Goal: Task Accomplishment & Management: Complete application form

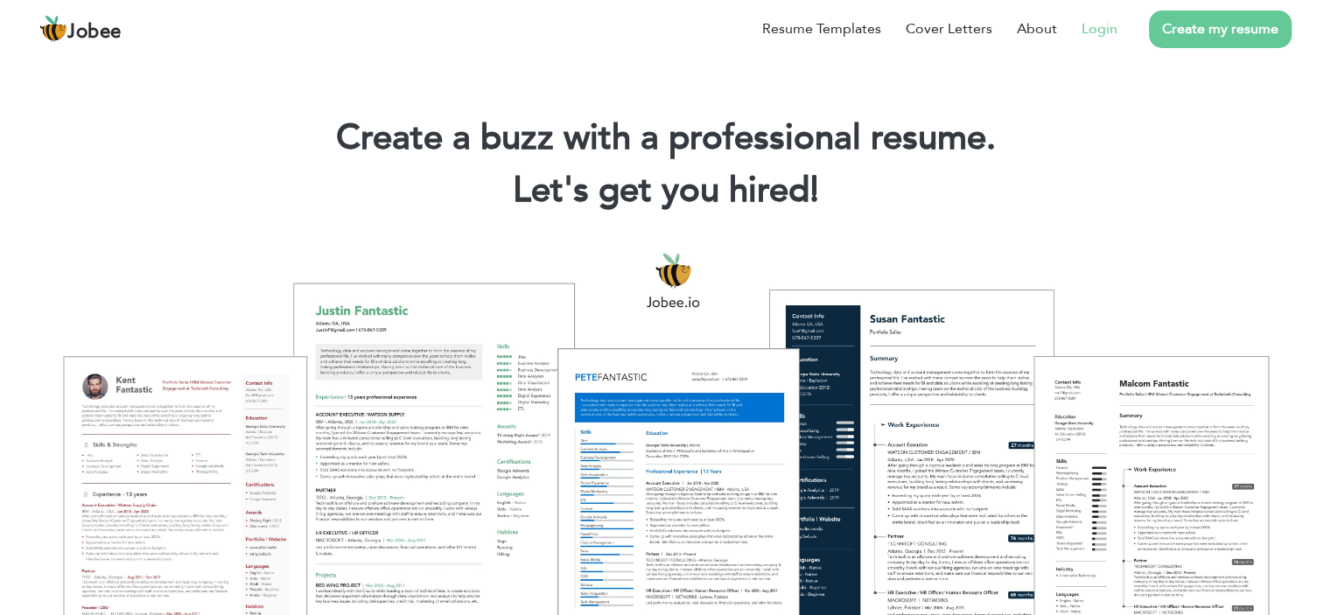
click at [1108, 34] on link "Login" at bounding box center [1099, 28] width 36 height 21
drag, startPoint x: 1107, startPoint y: 31, endPoint x: 1101, endPoint y: 42, distance: 12.2
click at [1106, 31] on link "Login" at bounding box center [1099, 28] width 36 height 21
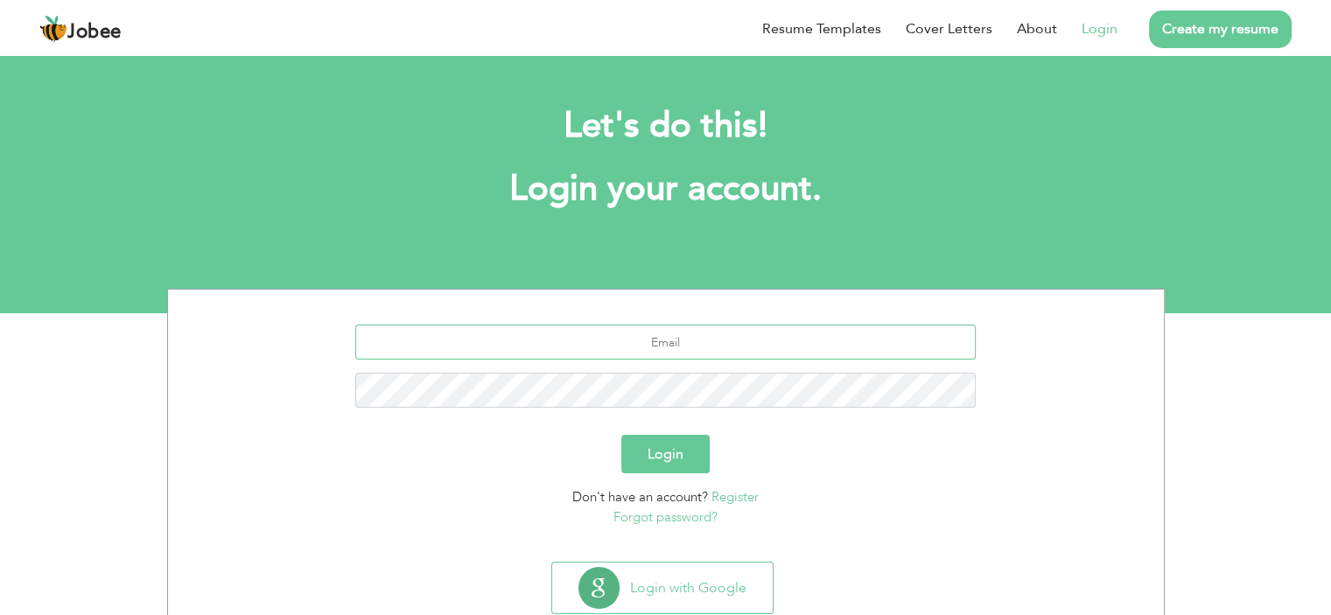
click at [668, 335] on input "text" at bounding box center [665, 342] width 620 height 35
type input "akfinaseem2@gmail.com"
click at [692, 371] on div "akfinaseem2@gmail.com" at bounding box center [665, 373] width 969 height 96
click at [679, 452] on button "Login" at bounding box center [665, 454] width 88 height 38
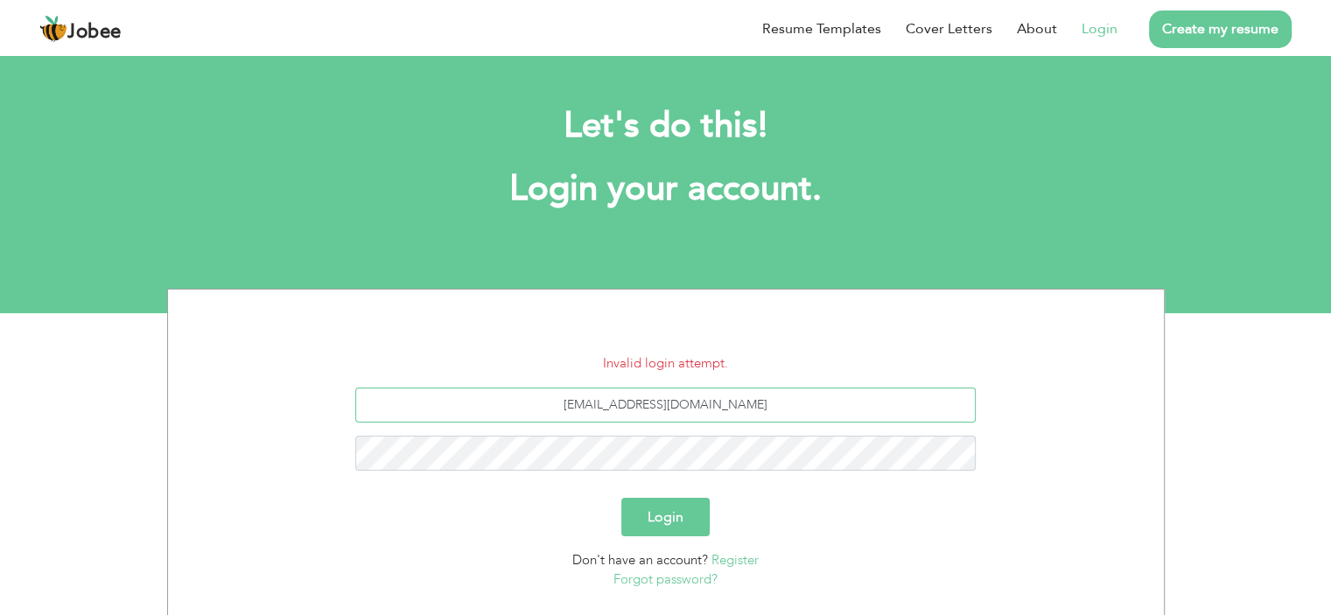
click at [661, 399] on input "[EMAIL_ADDRESS][DOMAIN_NAME]" at bounding box center [665, 405] width 620 height 35
click at [678, 405] on input "akfinaseem2@gmail.com" at bounding box center [665, 405] width 620 height 35
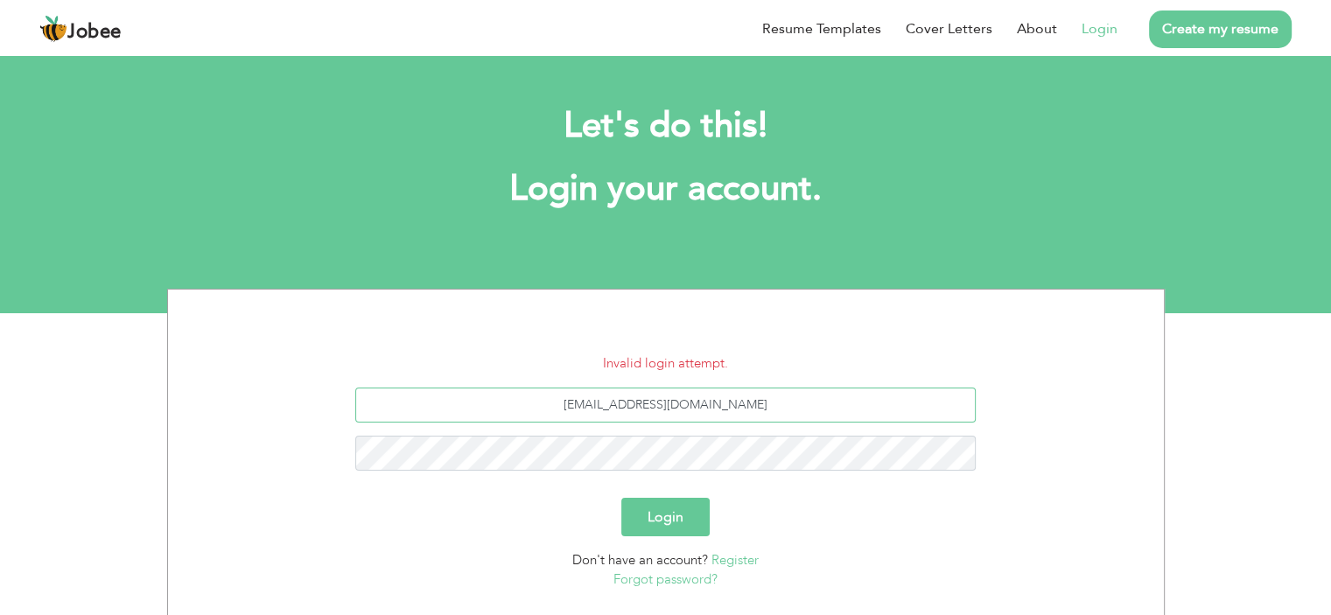
type input "akifnaseem2@gmail.com"
click at [654, 521] on button "Login" at bounding box center [665, 517] width 88 height 38
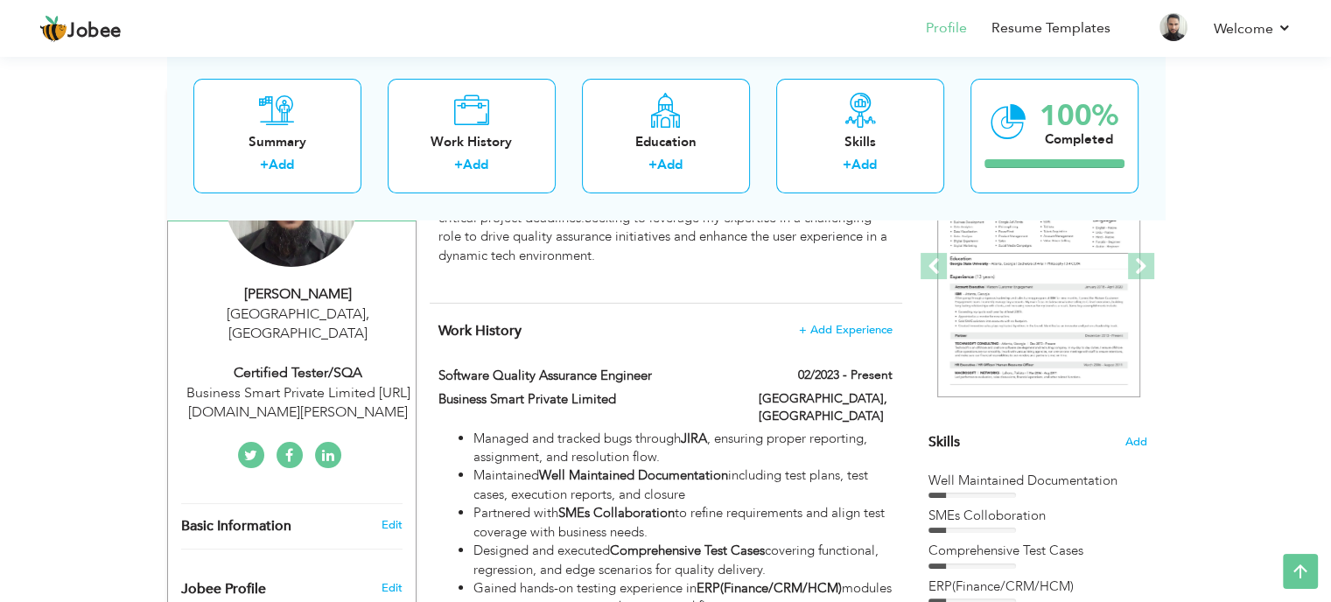
scroll to position [244, 0]
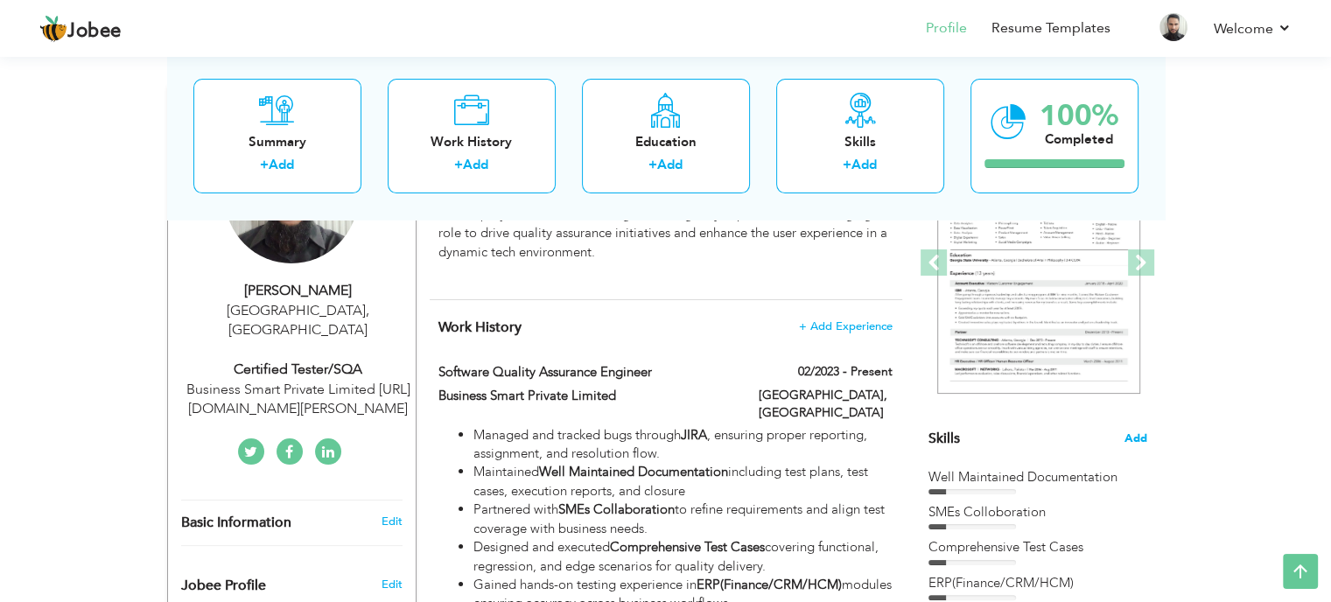
click at [1130, 436] on span "Add" at bounding box center [1135, 438] width 23 height 17
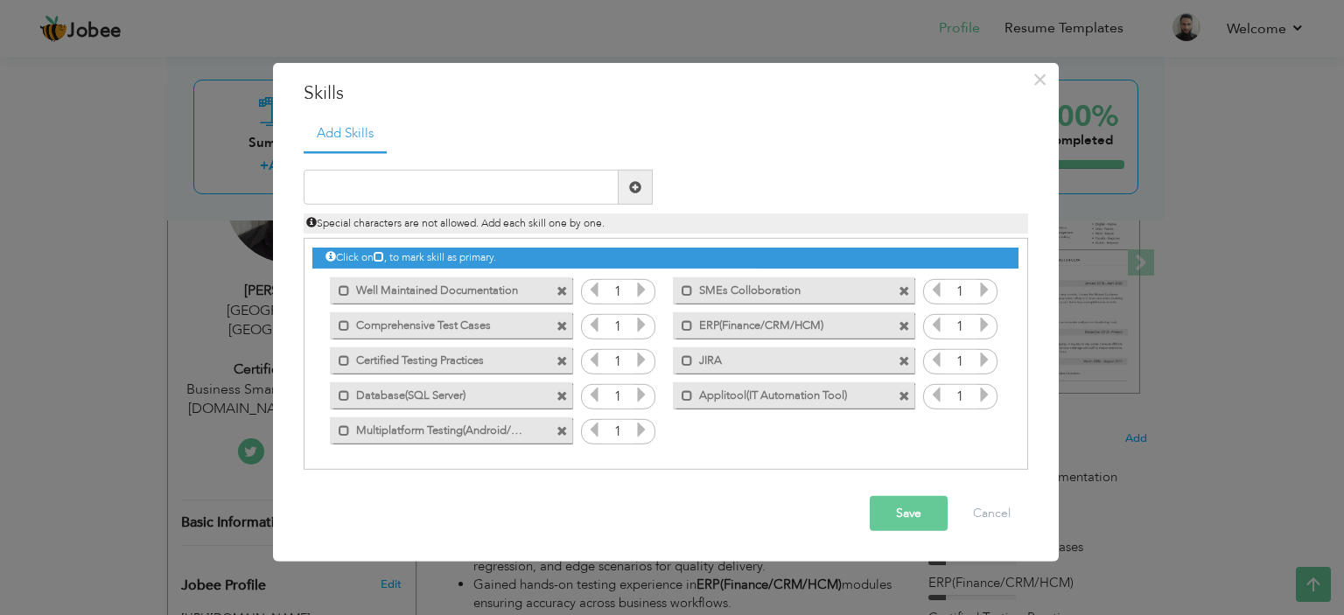
click at [567, 286] on span at bounding box center [561, 290] width 11 height 11
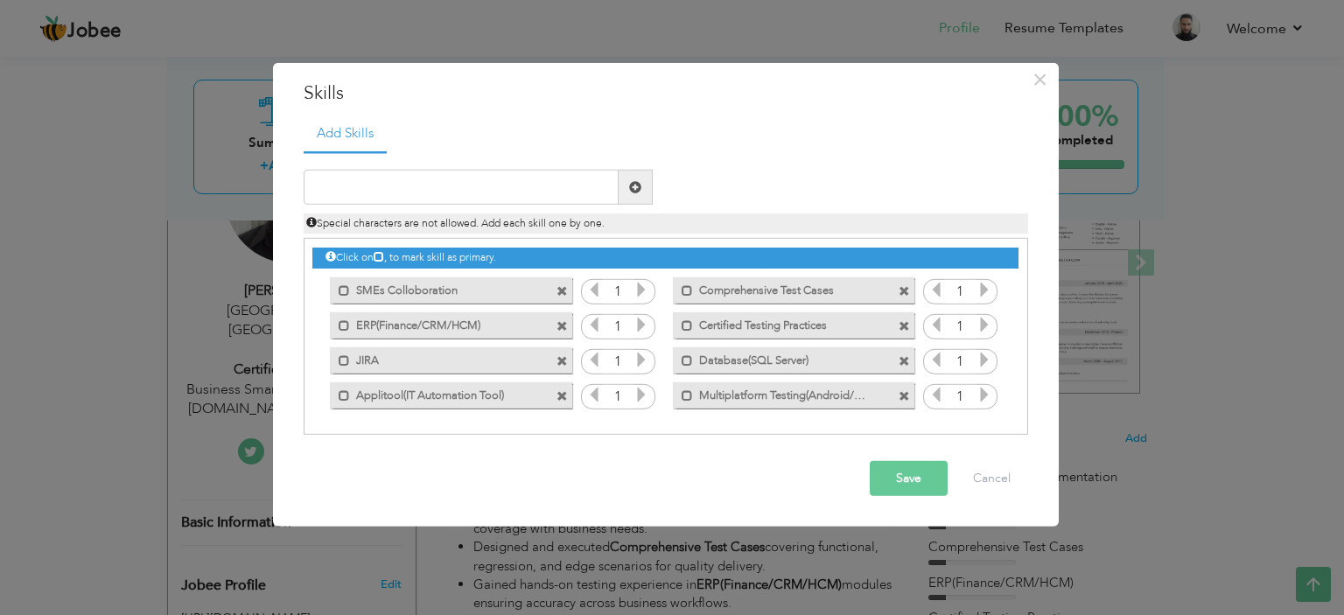
click at [559, 293] on span at bounding box center [561, 290] width 11 height 11
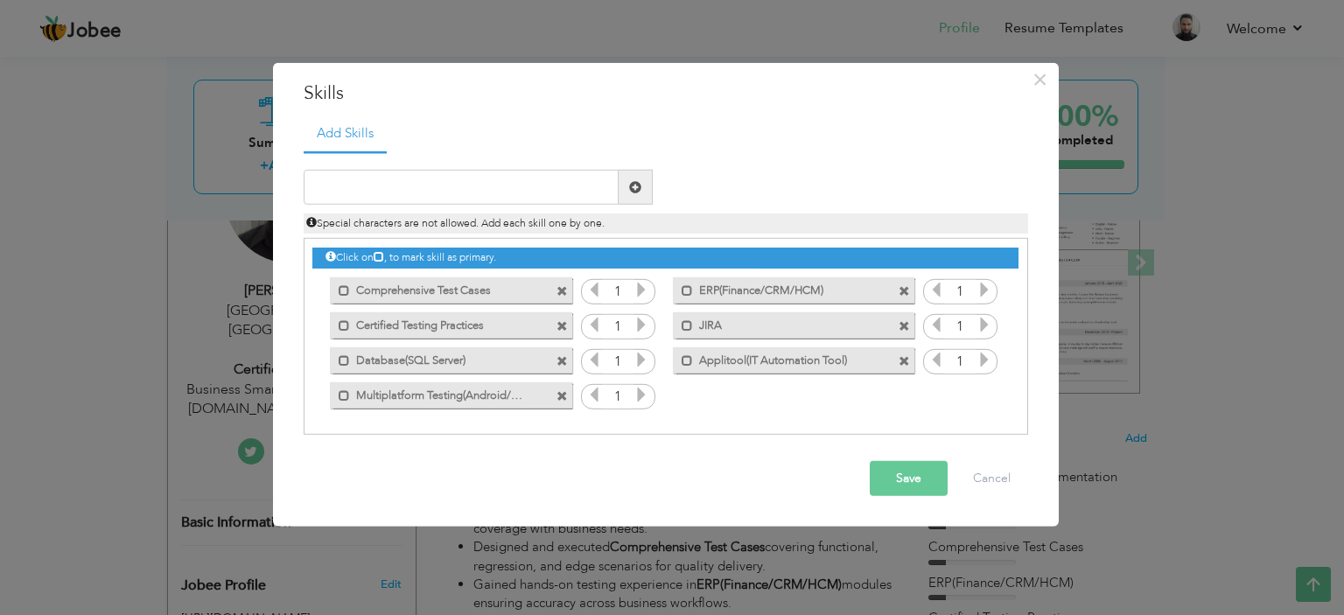
click at [560, 290] on span at bounding box center [561, 290] width 11 height 11
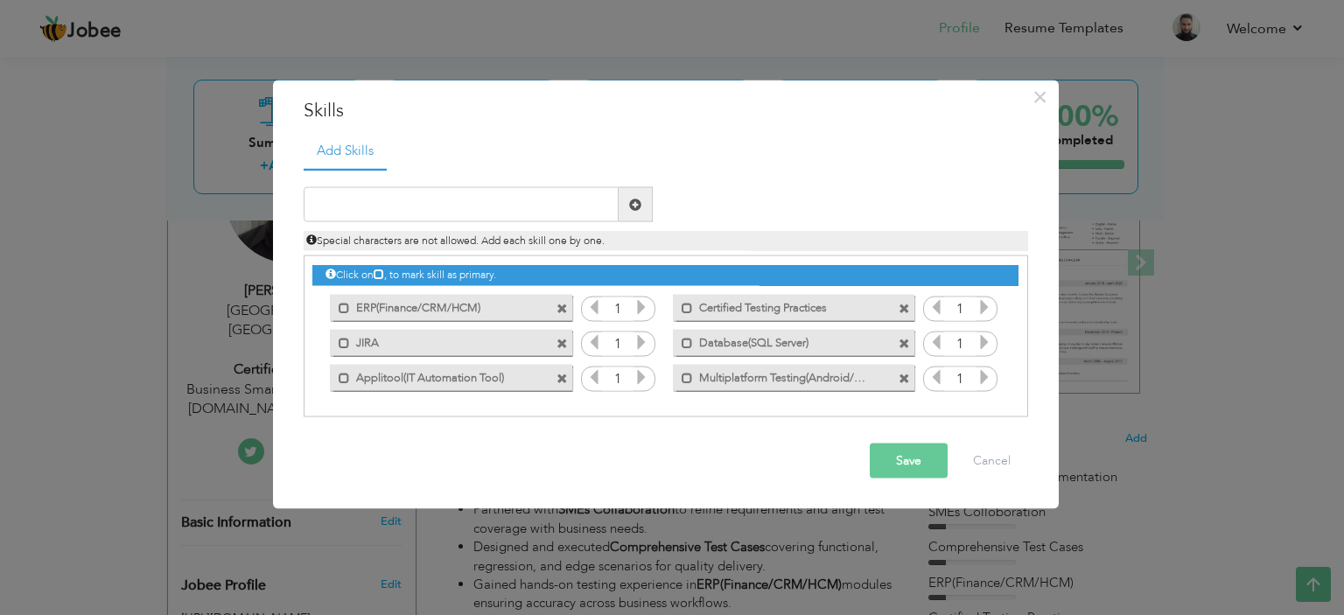
click at [560, 290] on div "Mark as primary skill. ERP(Finance/CRM/HCM)" at bounding box center [446, 307] width 268 height 35
click at [563, 304] on span at bounding box center [561, 308] width 11 height 11
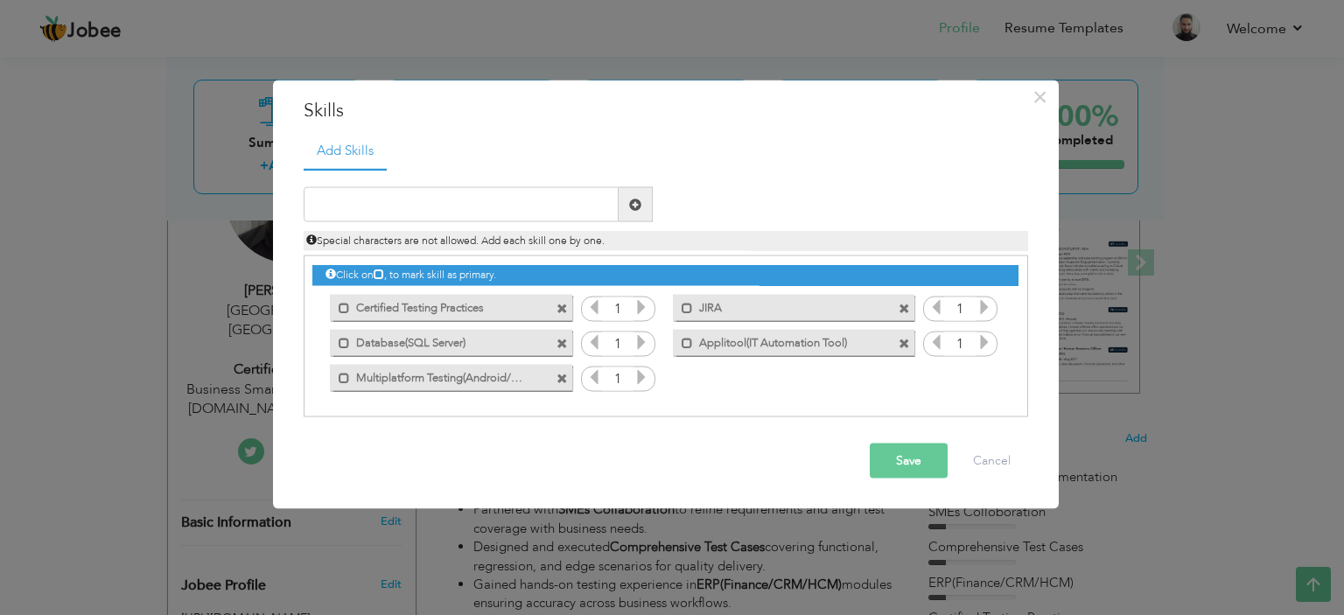
click at [563, 304] on span at bounding box center [561, 308] width 11 height 11
click at [563, 304] on div "Click on , to mark skill as primary. Mark as primary skill. 1 Mark as primary s…" at bounding box center [664, 325] width 705 height 138
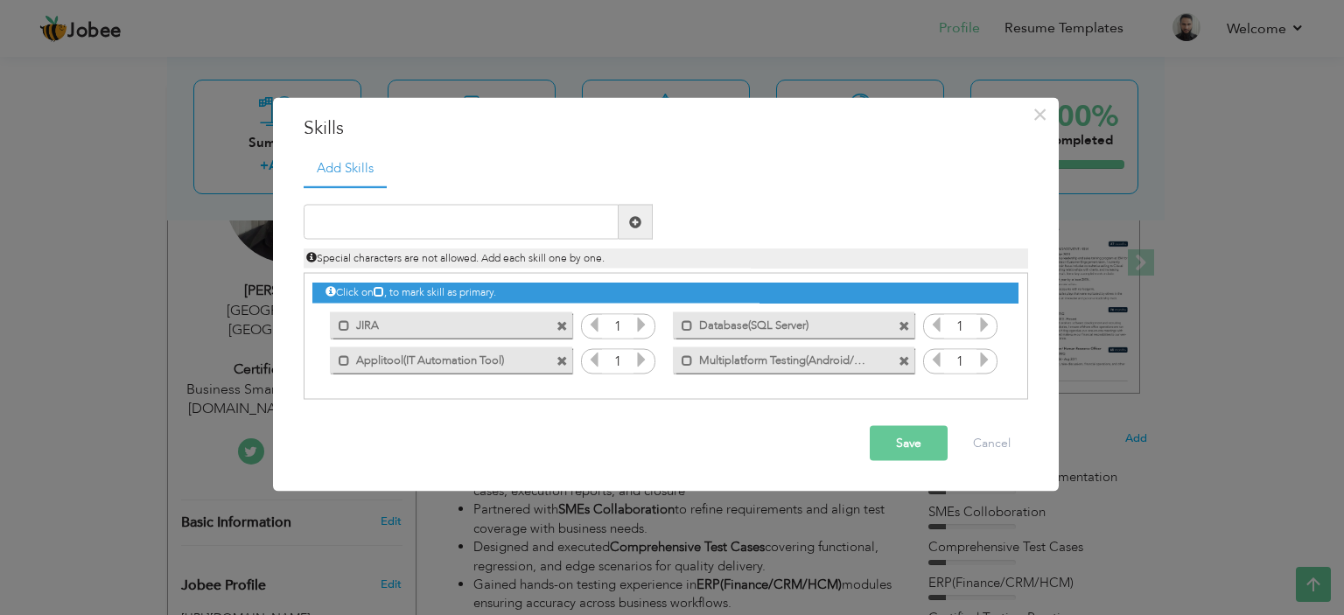
click at [563, 321] on span at bounding box center [561, 325] width 11 height 11
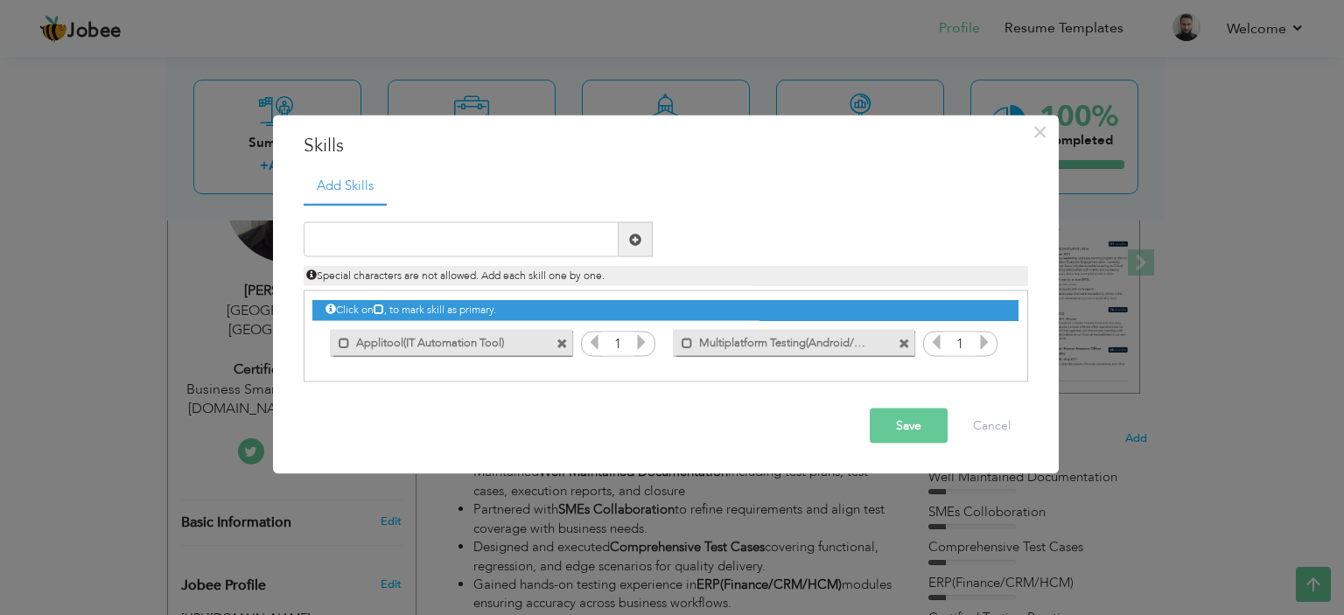
drag, startPoint x: 563, startPoint y: 321, endPoint x: 563, endPoint y: 338, distance: 16.6
click at [563, 327] on div "Click on , to mark skill as primary. Mark as primary skill. 1 Mark as primary s…" at bounding box center [664, 325] width 705 height 68
click at [563, 339] on span at bounding box center [561, 343] width 11 height 11
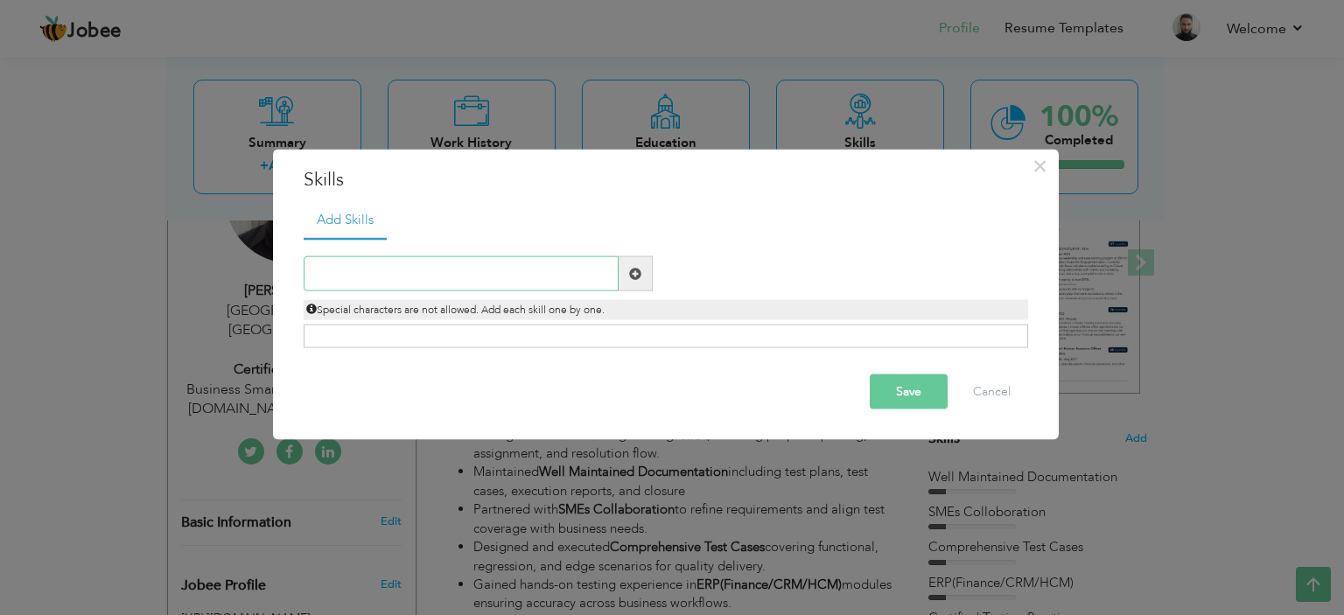
click at [486, 269] on input "text" at bounding box center [461, 273] width 315 height 35
click at [470, 276] on input "Strin" at bounding box center [461, 273] width 315 height 35
type input "S"
type input "M"
type input "Manual Testing(Web and Mobile)"
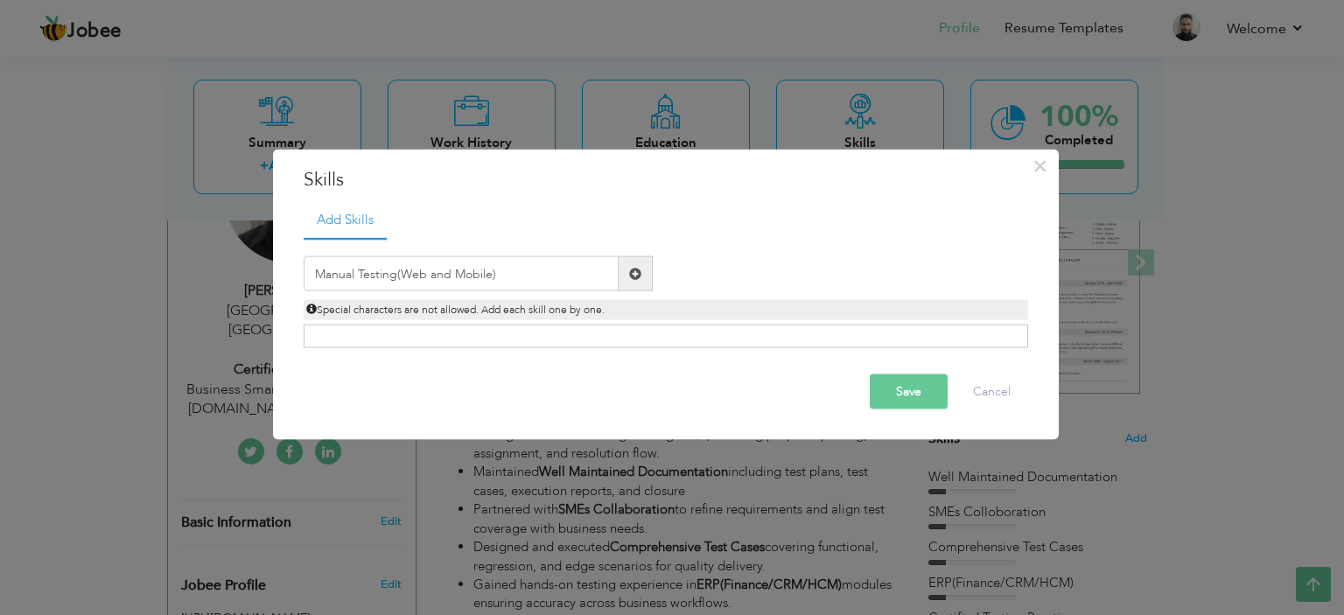
click at [647, 266] on span at bounding box center [636, 273] width 34 height 35
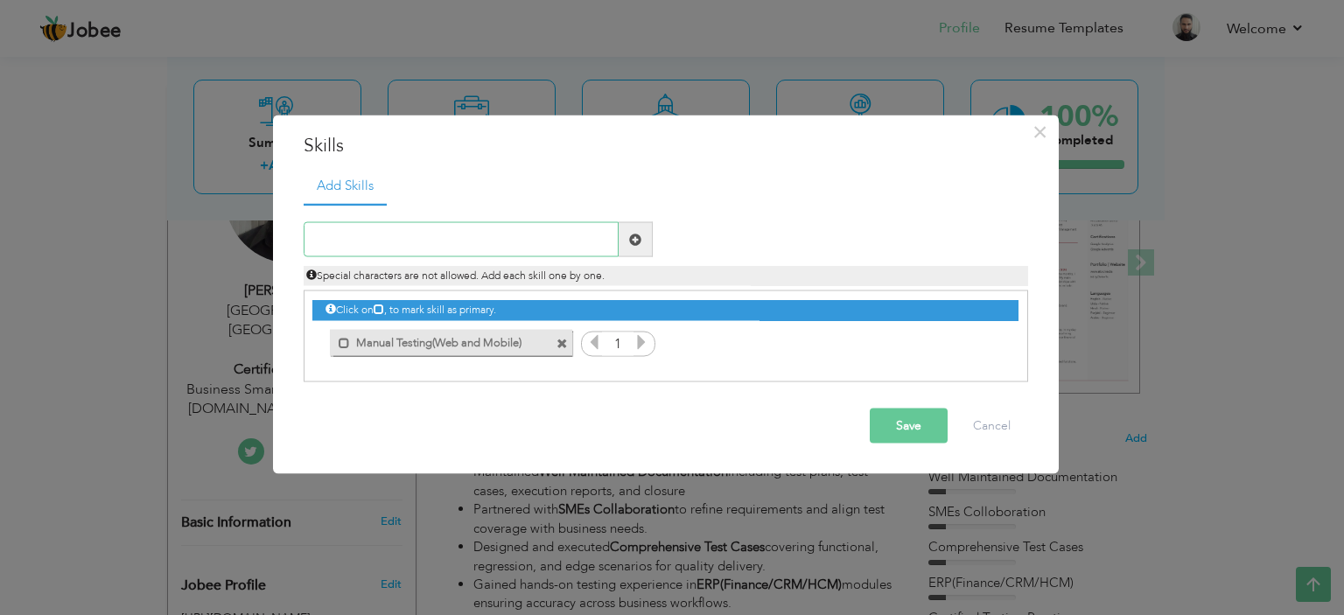
click at [456, 248] on input "text" at bounding box center [461, 239] width 315 height 35
type input "Strong SDLC and STLC"
click at [631, 243] on span at bounding box center [635, 239] width 12 height 12
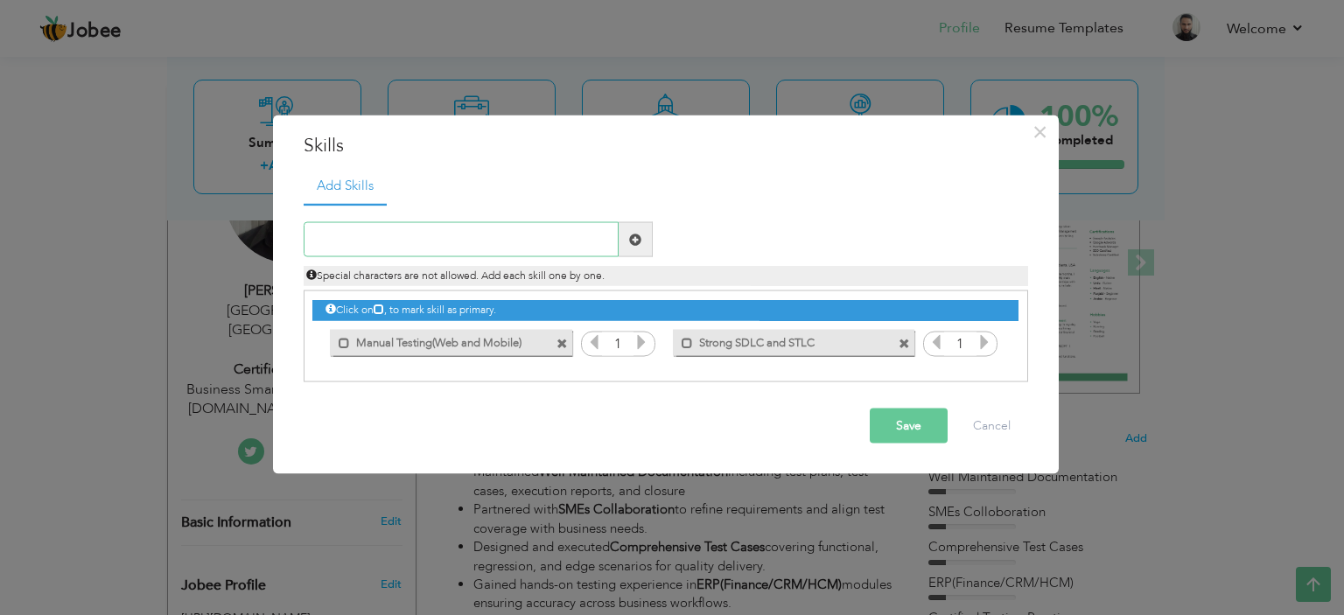
click at [444, 229] on input "text" at bounding box center [461, 239] width 315 height 35
type input "T"
type input "C"
click at [416, 262] on div "Special characters are not allowed. Add each skill one by one." at bounding box center [665, 271] width 751 height 29
click at [341, 229] on input "text" at bounding box center [461, 239] width 315 height 35
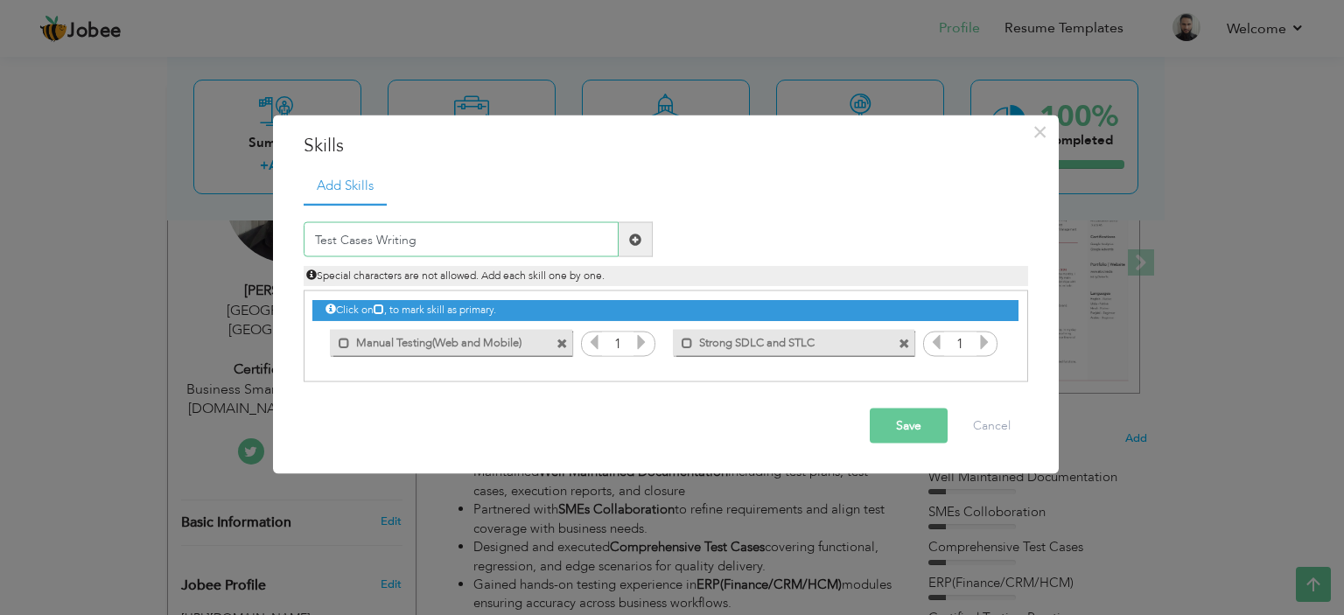
type input "Test Cases Writing"
click at [630, 241] on span at bounding box center [635, 239] width 12 height 12
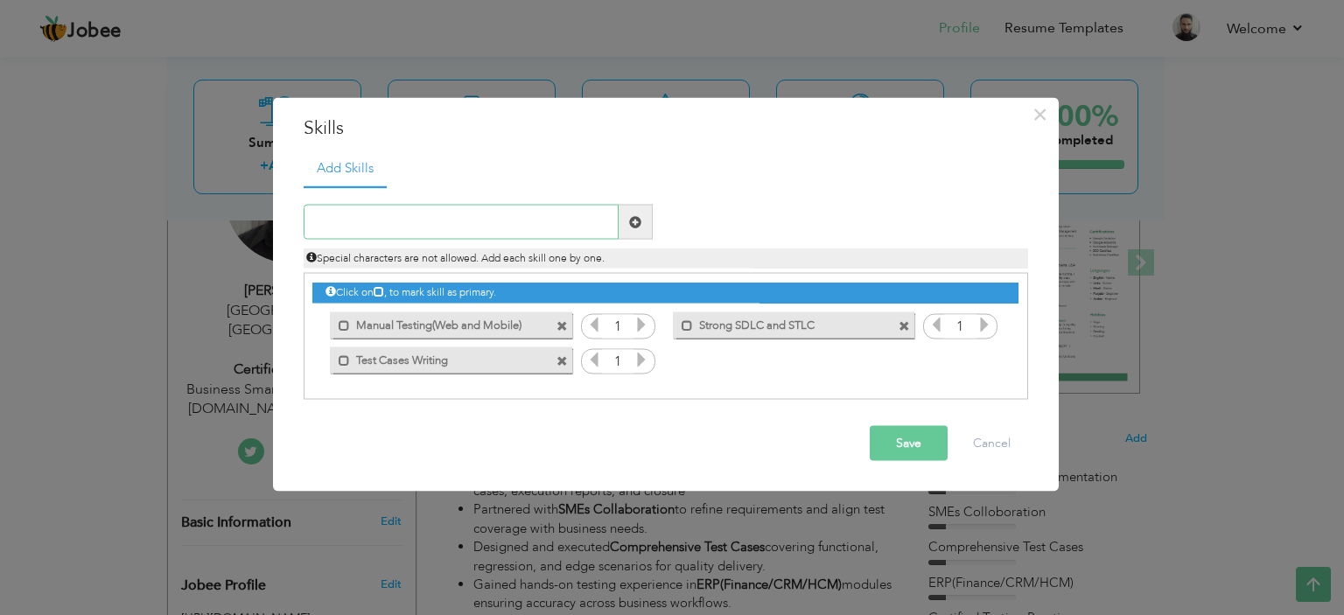
click at [393, 220] on input "text" at bounding box center [461, 222] width 315 height 35
type input "JIRA(Bug Tracker)"
click at [640, 223] on span at bounding box center [635, 221] width 12 height 12
click at [901, 445] on button "Save" at bounding box center [909, 443] width 78 height 35
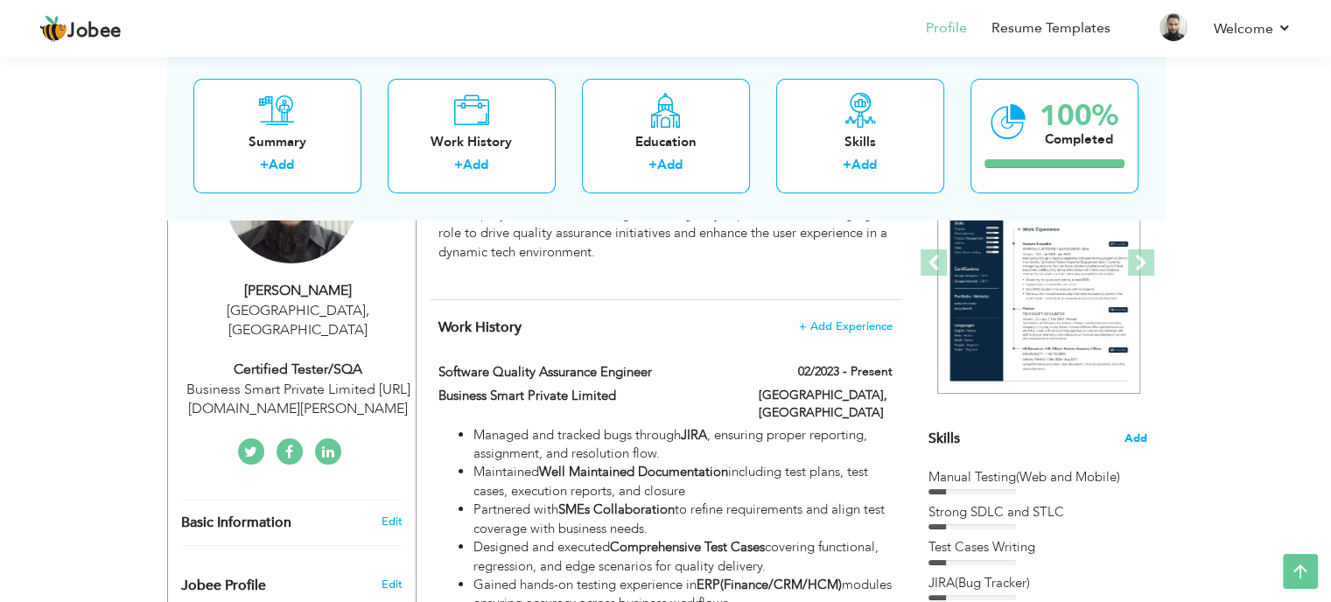
click at [1139, 434] on span "Add" at bounding box center [1135, 438] width 23 height 17
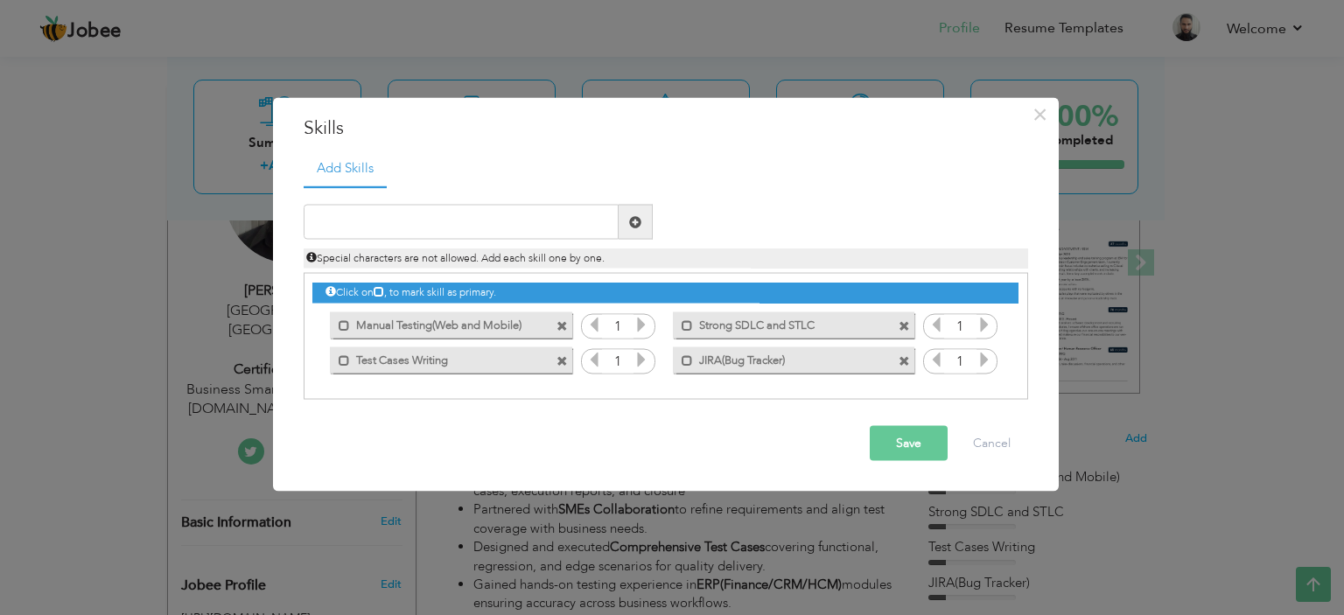
click at [438, 240] on div "Special characters are not allowed. Add each skill one by one." at bounding box center [665, 254] width 751 height 29
click at [416, 229] on input "text" at bounding box center [461, 222] width 315 height 35
type input "API Testing(Postman)"
drag, startPoint x: 633, startPoint y: 224, endPoint x: 510, endPoint y: 228, distance: 123.4
click at [633, 224] on span at bounding box center [635, 221] width 12 height 12
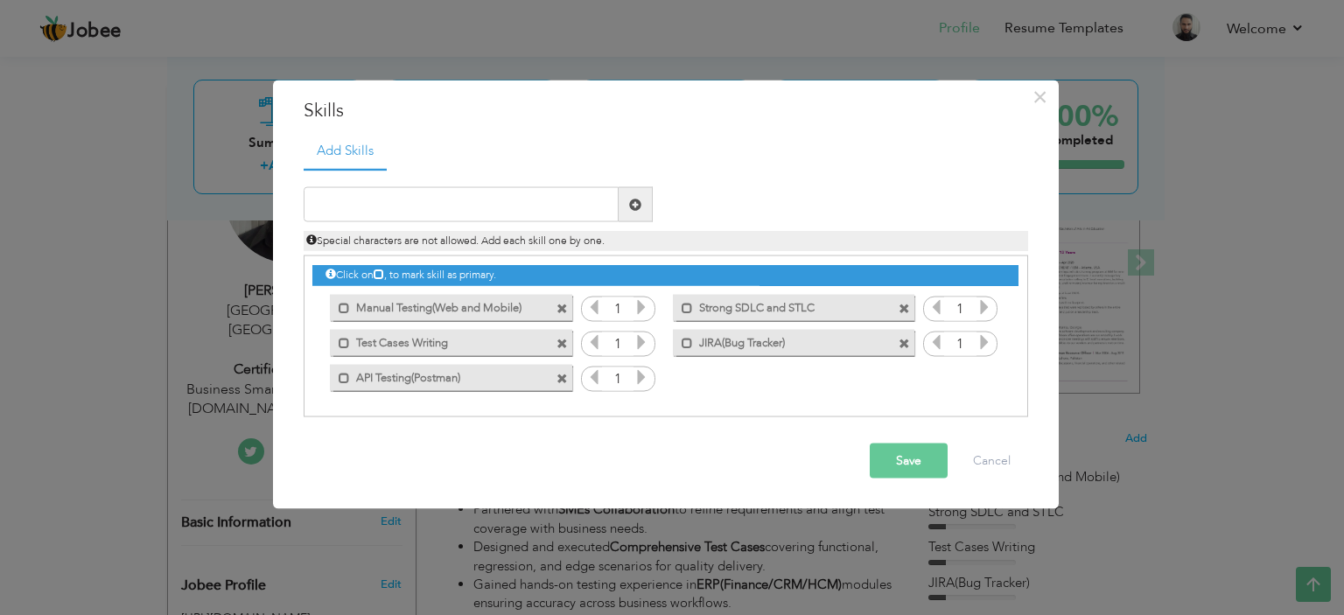
click at [462, 224] on div "Special characters are not allowed. Add each skill one by one." at bounding box center [665, 236] width 751 height 29
click at [458, 213] on input "text" at bounding box center [461, 204] width 315 height 35
type input "S"
click at [444, 195] on input "text" at bounding box center [461, 204] width 315 height 35
type input "s"
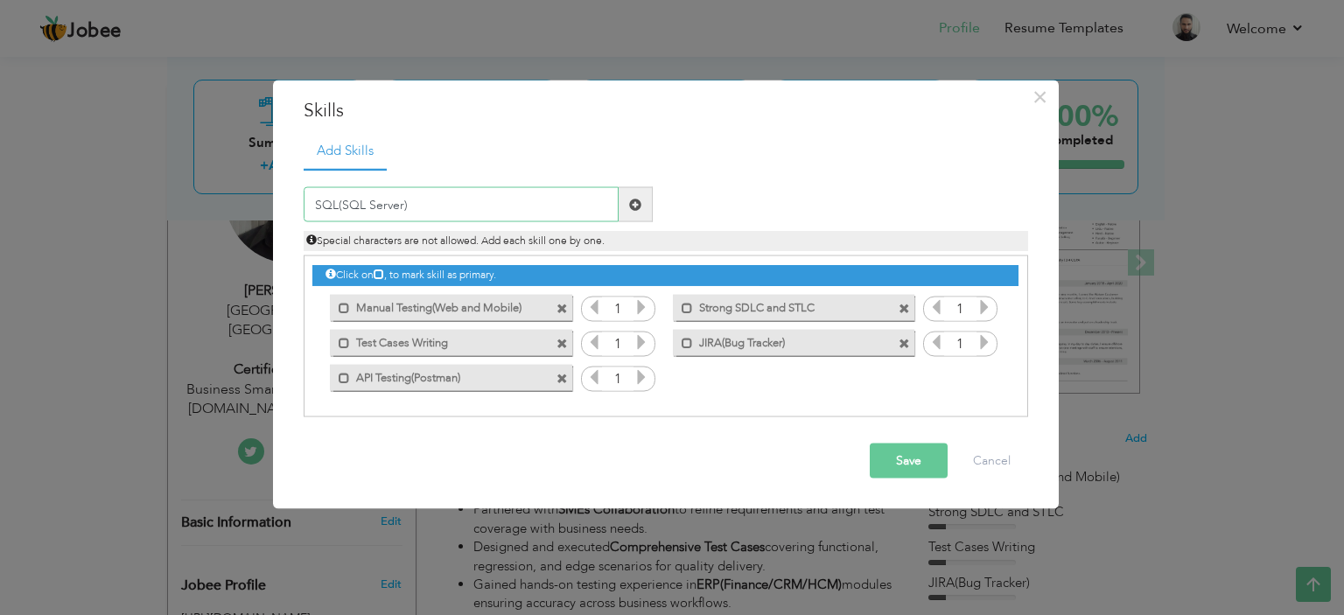
type input "SQL(SQL Server)"
click at [629, 206] on span at bounding box center [635, 204] width 12 height 12
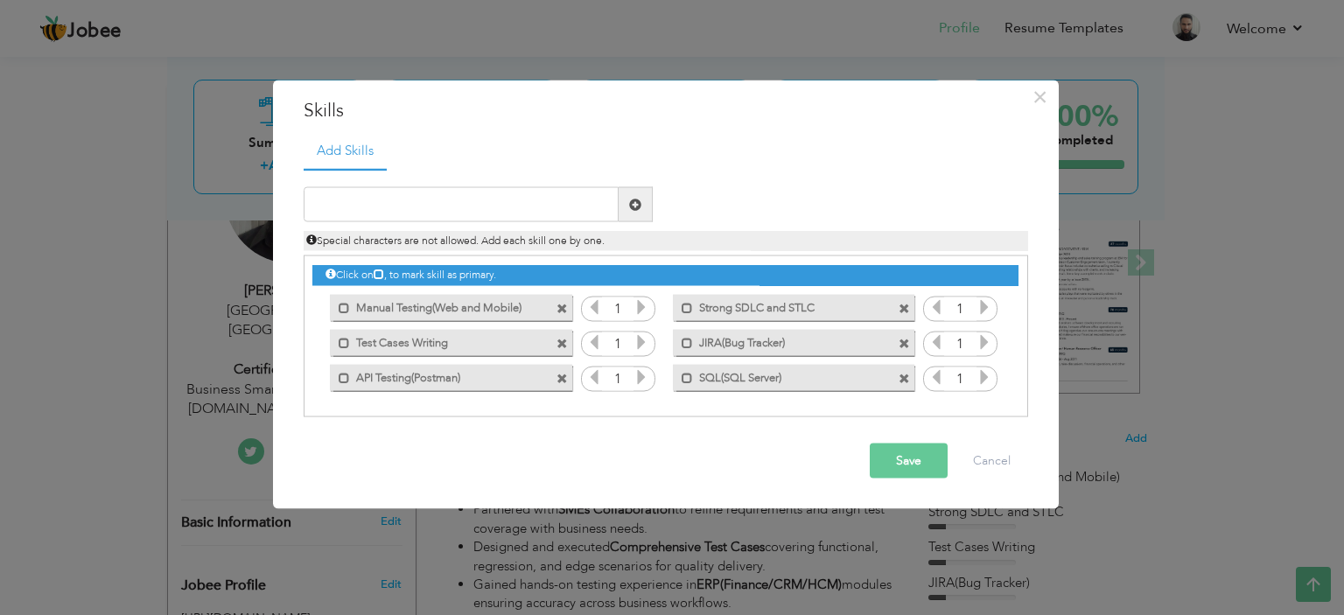
click at [399, 226] on div "Special characters are not allowed. Add each skill one by one." at bounding box center [665, 236] width 751 height 29
click at [399, 220] on input "text" at bounding box center [461, 204] width 315 height 35
type input "Problem Solver"
click at [633, 207] on span at bounding box center [635, 204] width 12 height 12
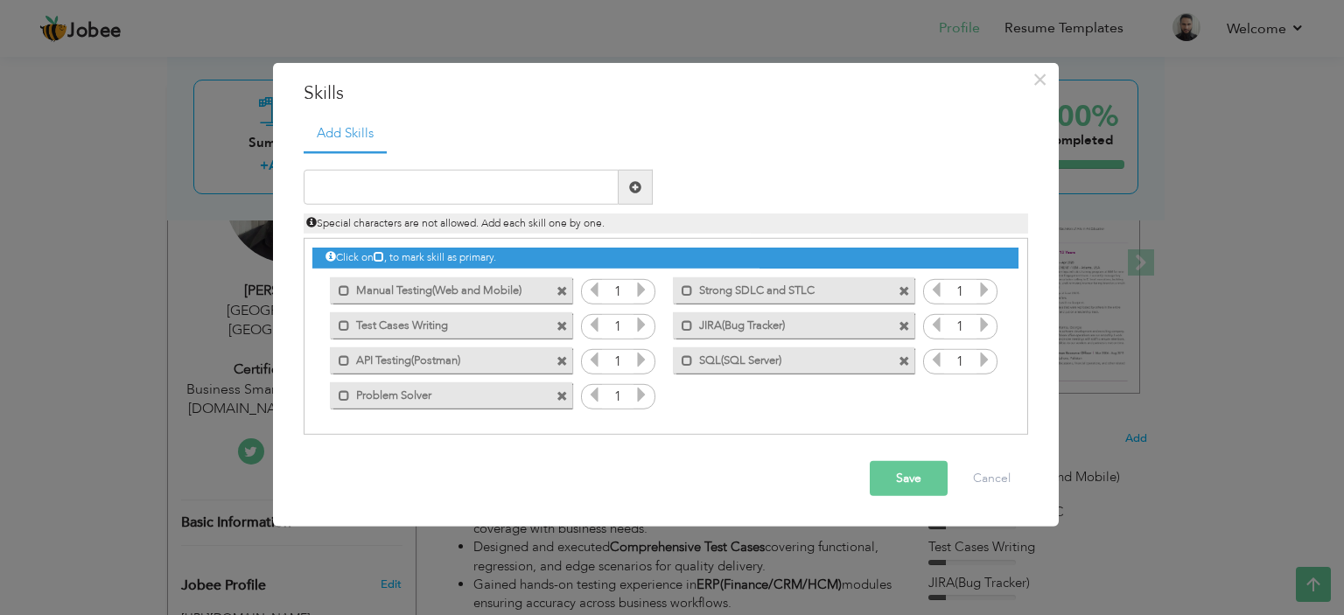
click at [435, 207] on div "Special characters are not allowed. Add each skill one by one." at bounding box center [665, 219] width 751 height 29
click at [435, 192] on input "text" at bounding box center [461, 187] width 315 height 35
type input "Good Communicator"
click at [630, 187] on span at bounding box center [635, 187] width 12 height 12
click at [437, 199] on input "text" at bounding box center [461, 187] width 315 height 35
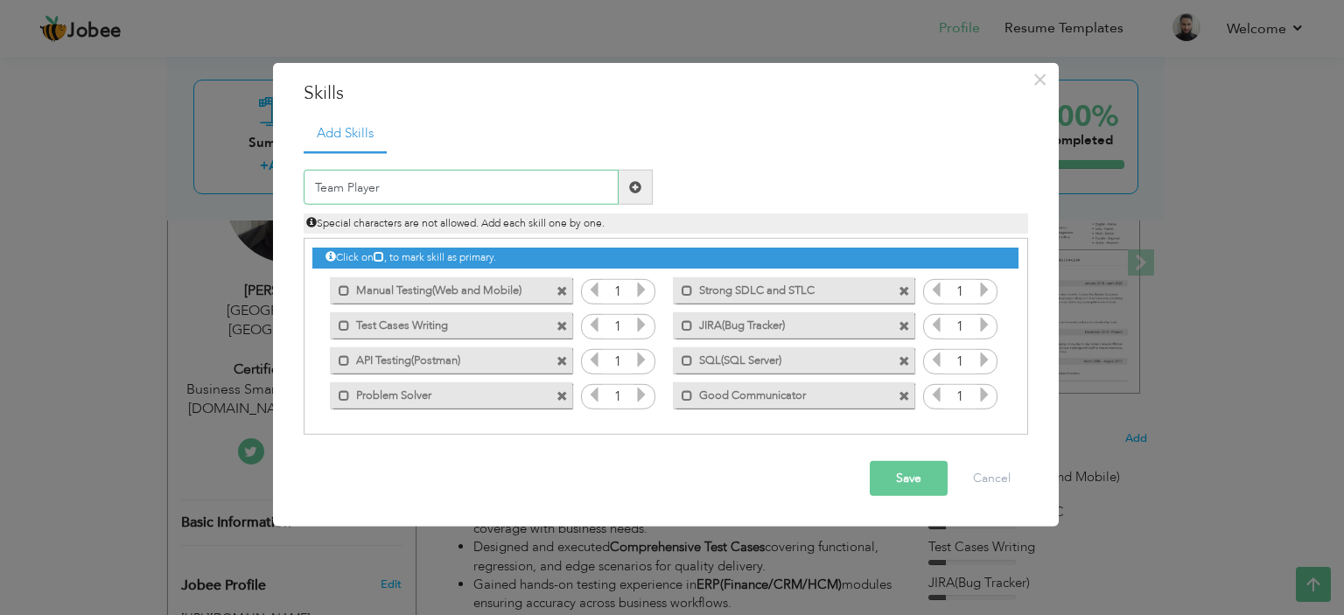
drag, startPoint x: 616, startPoint y: 191, endPoint x: 623, endPoint y: 206, distance: 16.4
click at [616, 190] on input "Team Player" at bounding box center [461, 187] width 315 height 35
type input "Team Player"
click at [634, 190] on span at bounding box center [635, 187] width 12 height 12
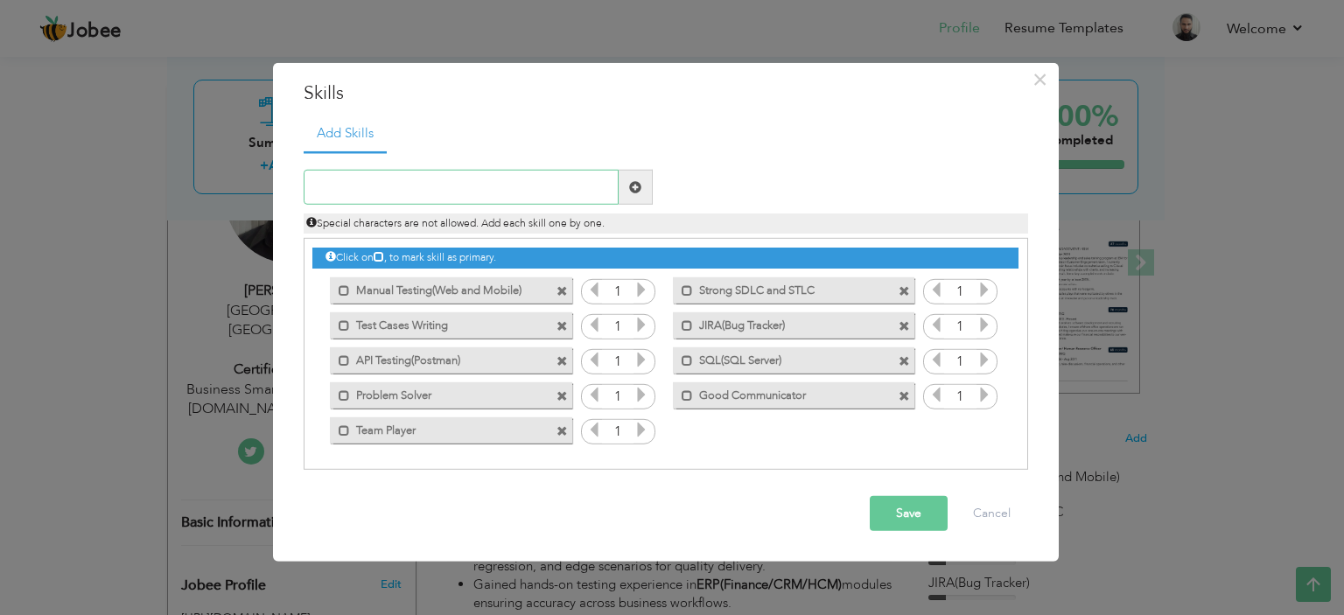
click at [448, 181] on input "text" at bounding box center [461, 187] width 315 height 35
drag, startPoint x: 441, startPoint y: 185, endPoint x: 0, endPoint y: 171, distance: 441.2
click at [0, 174] on div "× Skills Add Skills Playwright(Au) Duplicate entry 1 1 1 1 1 1 1" at bounding box center [672, 307] width 1344 height 615
type input "Automation(Playwright)"
click at [637, 183] on span at bounding box center [635, 187] width 12 height 12
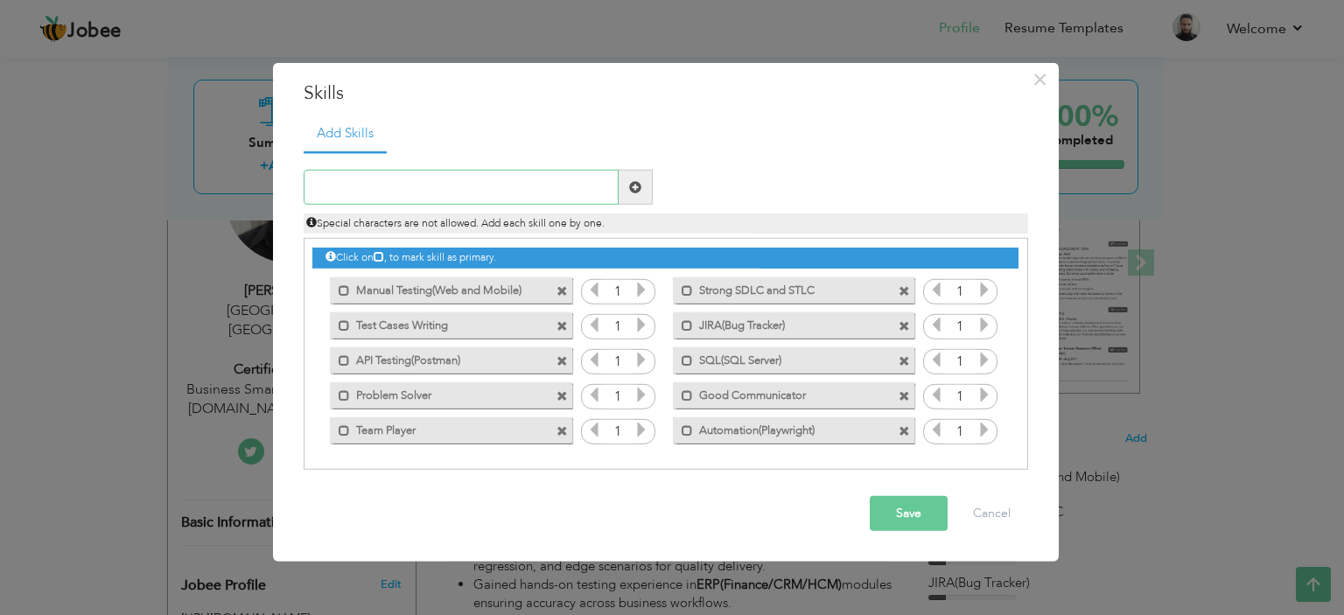
click at [407, 199] on input "text" at bounding box center [461, 187] width 315 height 35
click at [430, 184] on input "text" at bounding box center [461, 187] width 315 height 35
type input "Agile Methodology"
click at [634, 178] on span at bounding box center [636, 187] width 34 height 35
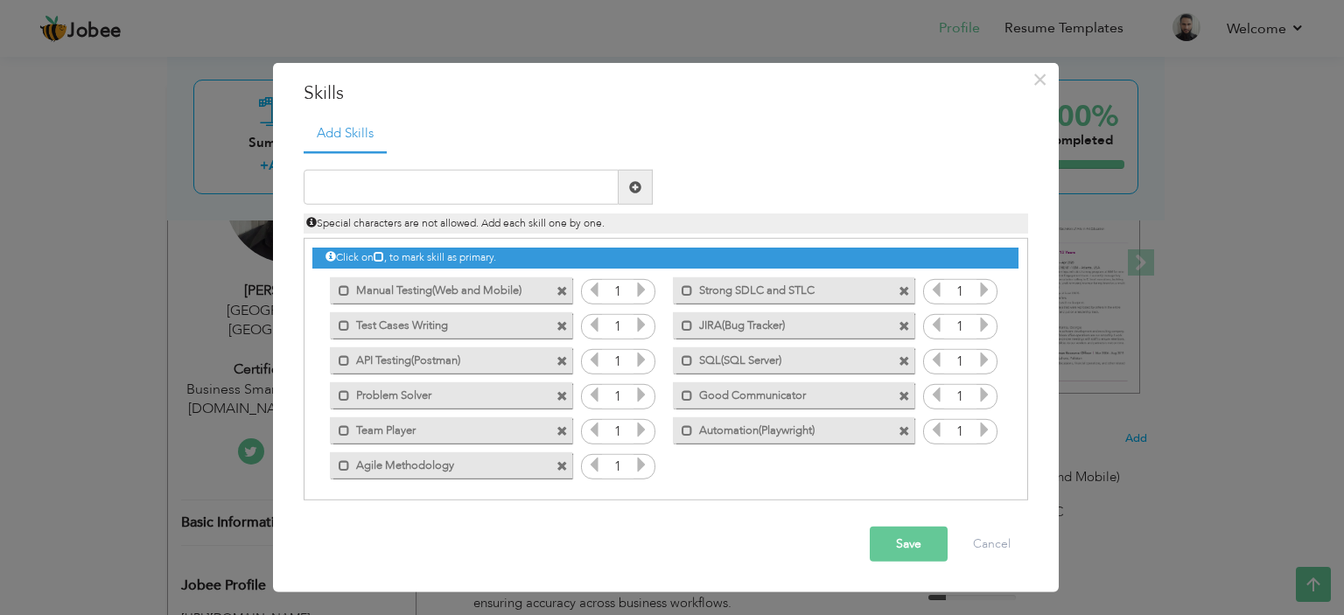
drag, startPoint x: 917, startPoint y: 549, endPoint x: 913, endPoint y: 535, distance: 14.4
click at [916, 547] on button "Save" at bounding box center [909, 544] width 78 height 35
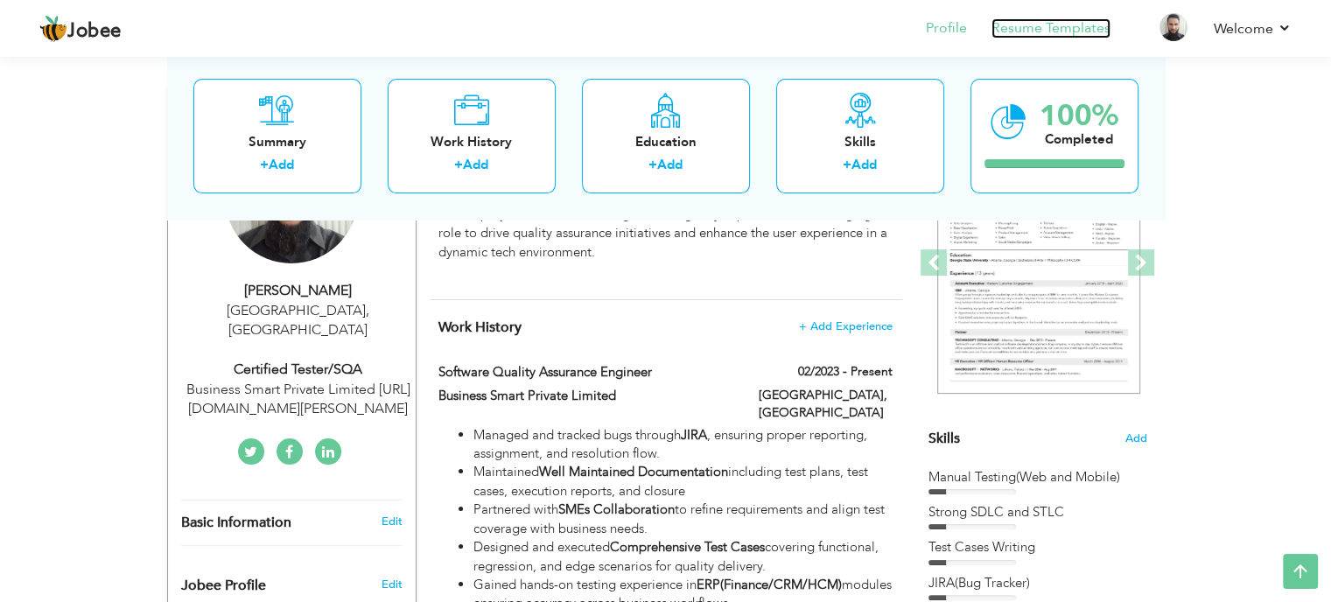
click at [1050, 33] on link "Resume Templates" at bounding box center [1050, 28] width 119 height 20
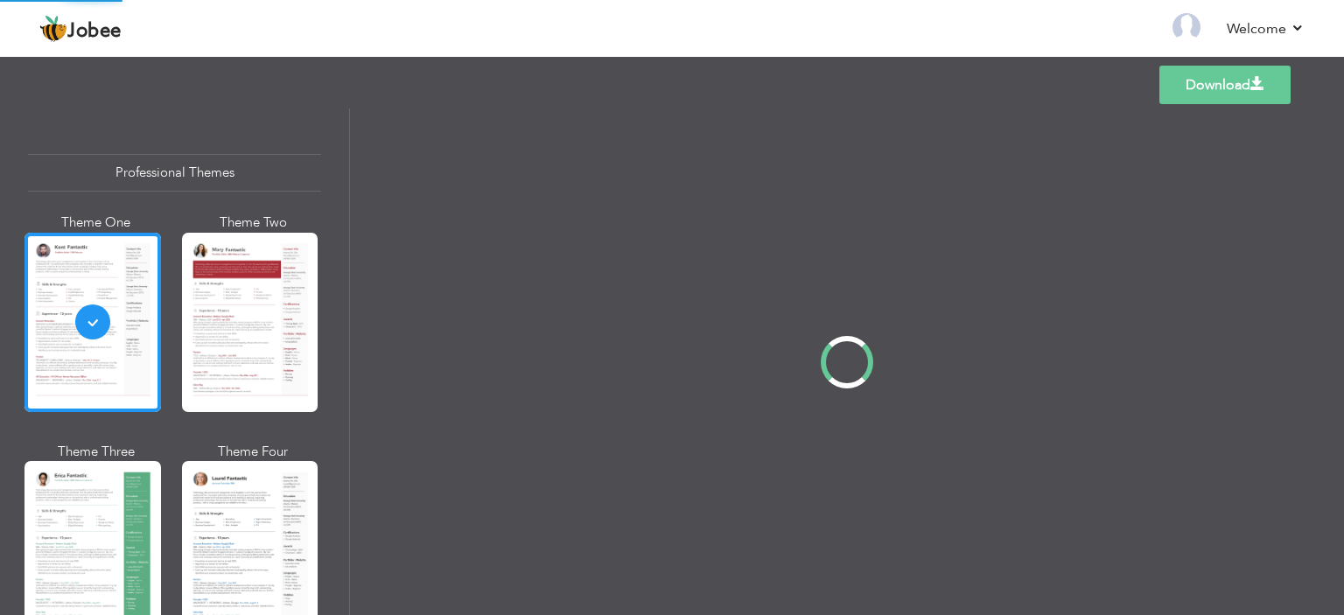
click at [1064, 174] on div at bounding box center [847, 361] width 994 height 507
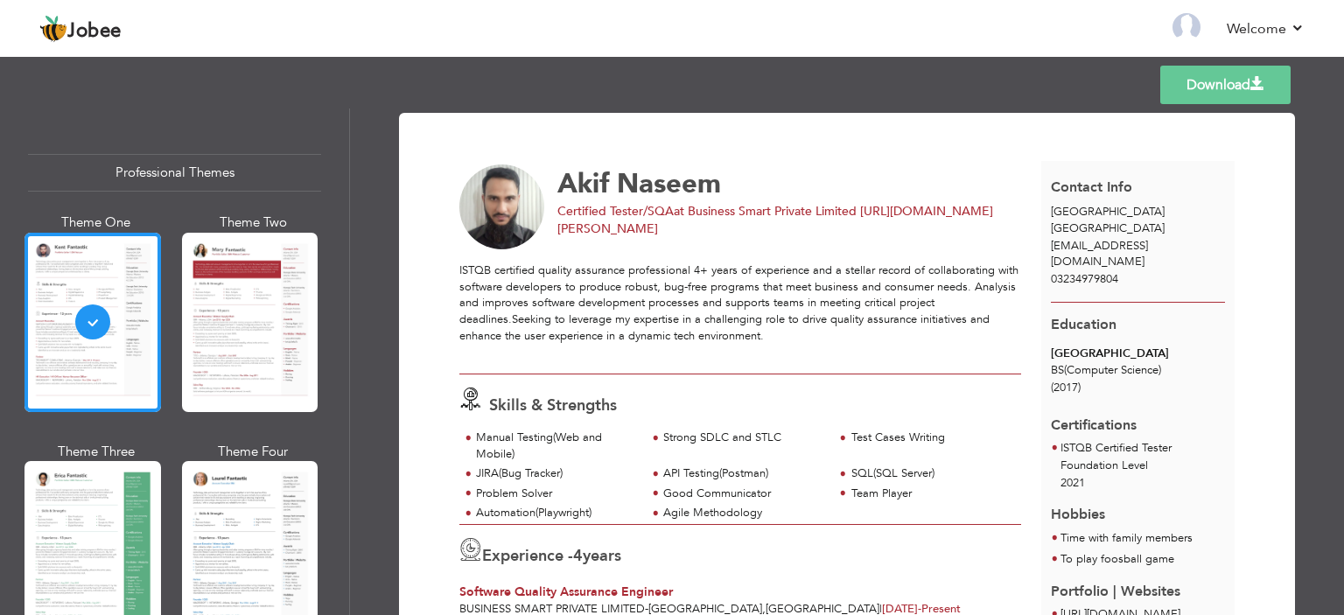
drag, startPoint x: 875, startPoint y: 469, endPoint x: 872, endPoint y: 486, distance: 16.8
click at [875, 470] on div "SQL(SQL Server)" at bounding box center [931, 473] width 160 height 17
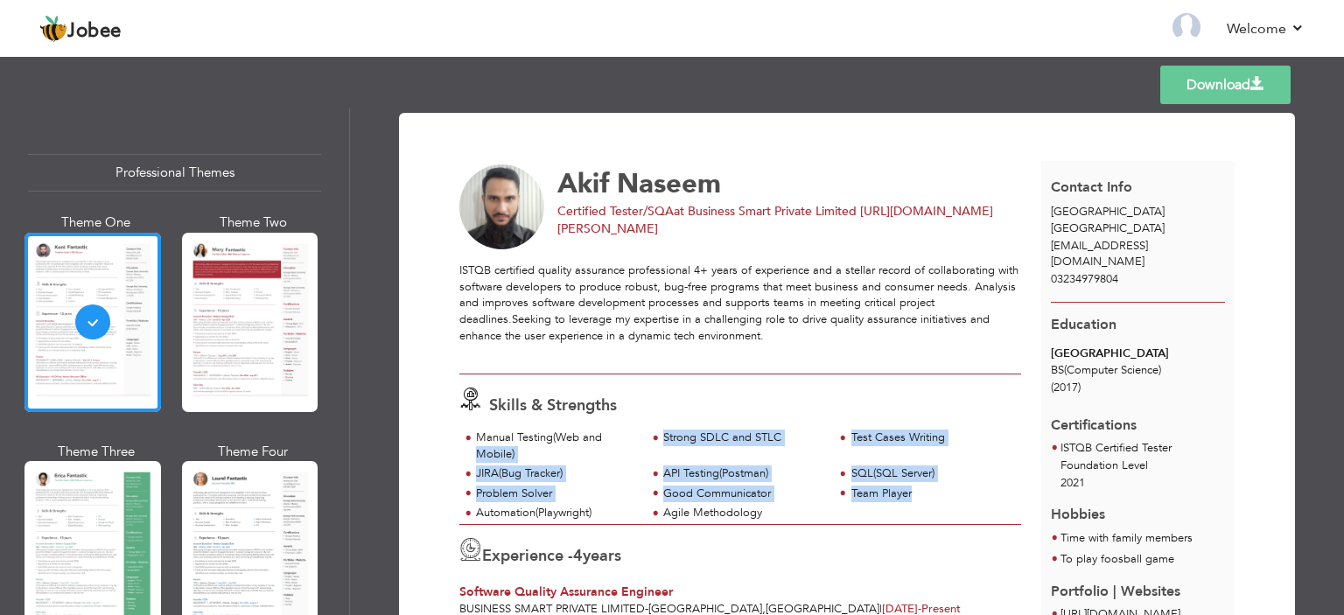
drag, startPoint x: 857, startPoint y: 510, endPoint x: 469, endPoint y: 447, distance: 393.6
click at [469, 447] on div "Manual Testing(Web and Mobile) Strong SDLC and STLC Test Cases Writing JIRA(Bug…" at bounding box center [740, 477] width 562 height 94
click at [690, 498] on div "Good Communicator" at bounding box center [743, 494] width 160 height 17
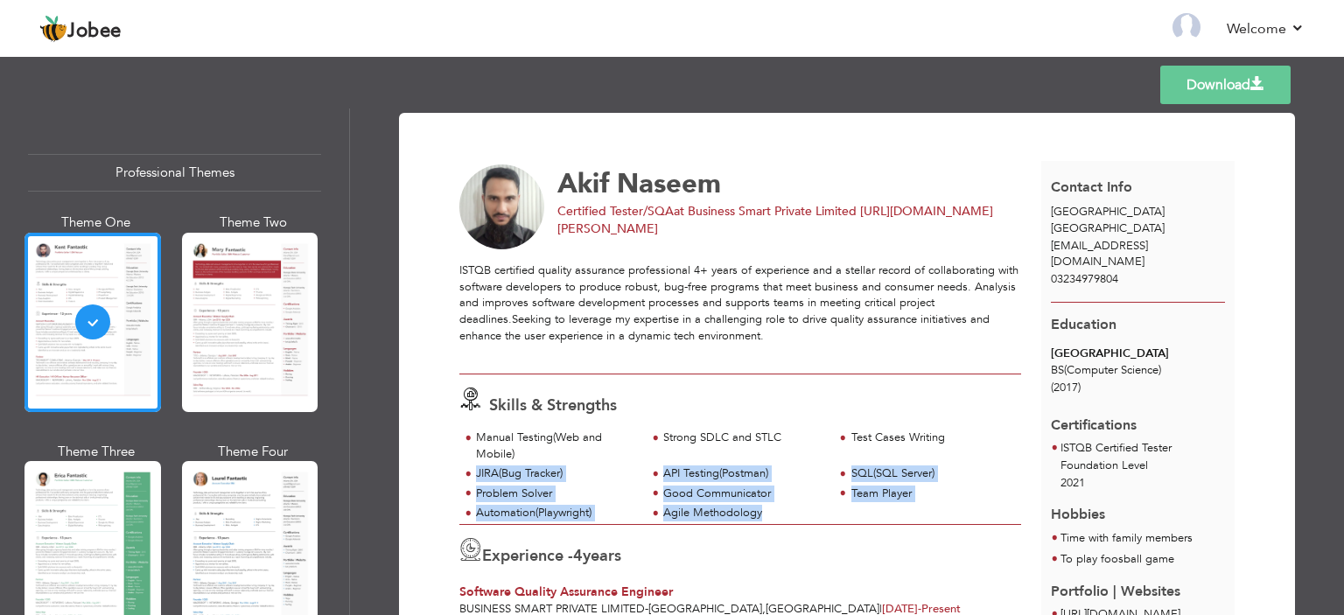
drag, startPoint x: 822, startPoint y: 508, endPoint x: 451, endPoint y: 433, distance: 379.4
click at [451, 431] on div "Manual Testing(Web and Mobile) Strong SDLC and STLC Test Cases Writing JIRA(Bug…" at bounding box center [741, 477] width 582 height 94
click at [792, 486] on div "Good Communicator" at bounding box center [743, 494] width 160 height 17
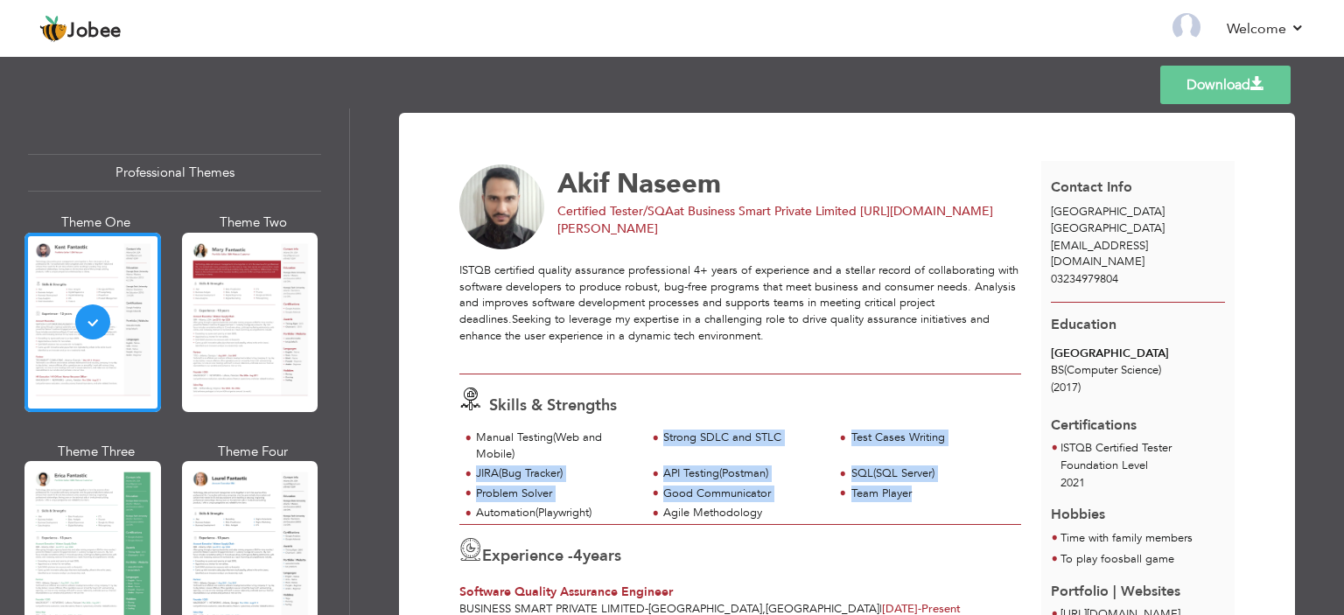
drag, startPoint x: 933, startPoint y: 507, endPoint x: 643, endPoint y: 454, distance: 294.5
click at [643, 454] on div "Manual Testing(Web and Mobile) Strong SDLC and STLC Test Cases Writing JIRA(Bug…" at bounding box center [740, 477] width 562 height 94
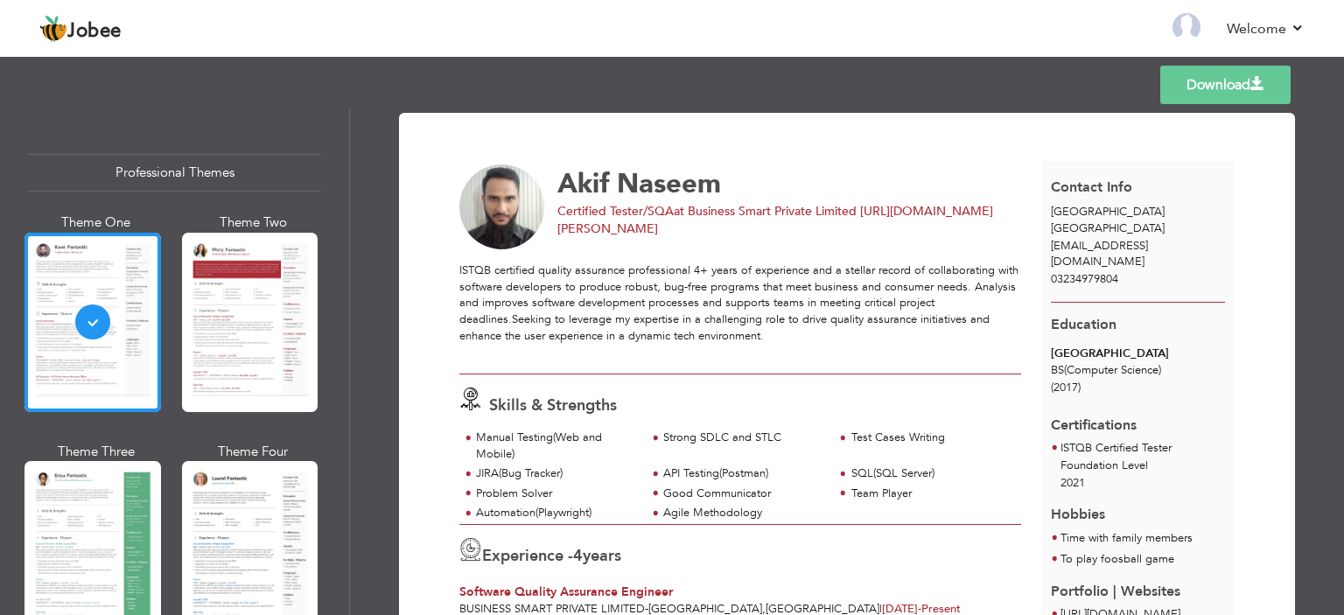
click at [781, 514] on div "Agile Methodology" at bounding box center [743, 513] width 160 height 17
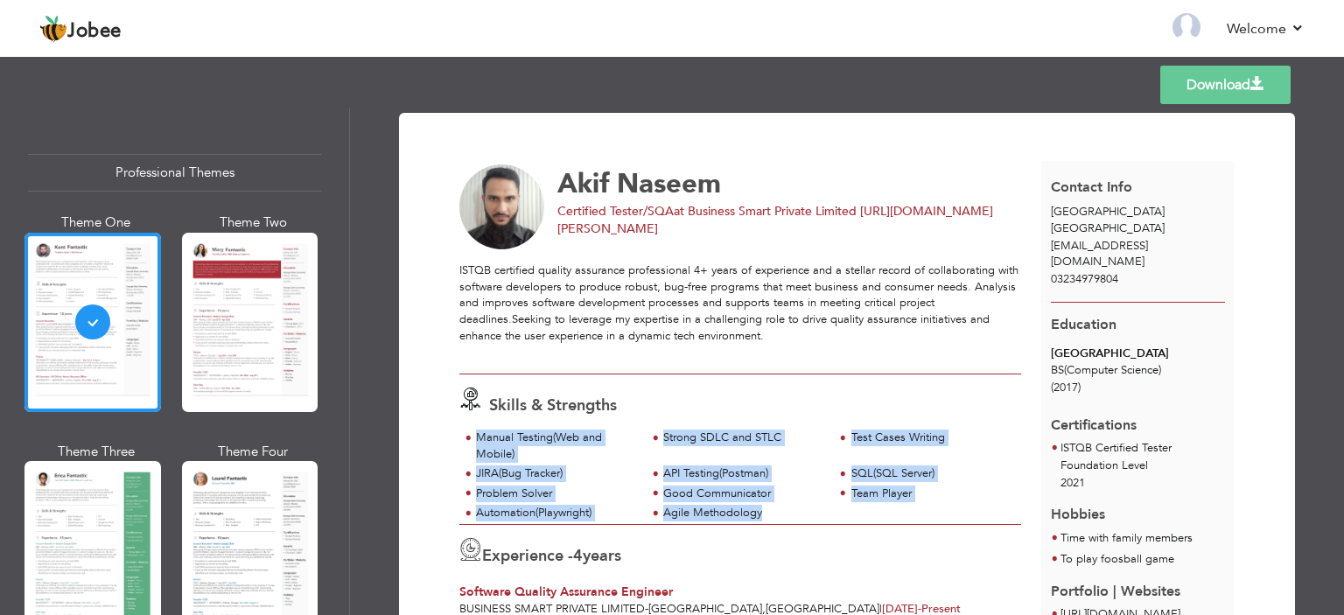
drag, startPoint x: 772, startPoint y: 516, endPoint x: 514, endPoint y: 463, distance: 263.6
click at [472, 438] on div "Manual Testing(Web and Mobile) Strong SDLC and STLC Test Cases Writing JIRA(Bug…" at bounding box center [740, 477] width 562 height 94
copy div "Manual Testing(Web and Mobile) Strong SDLC and STLC Test Cases Writing JIRA(Bug…"
click at [940, 24] on link "Back to Profile" at bounding box center [934, 28] width 92 height 20
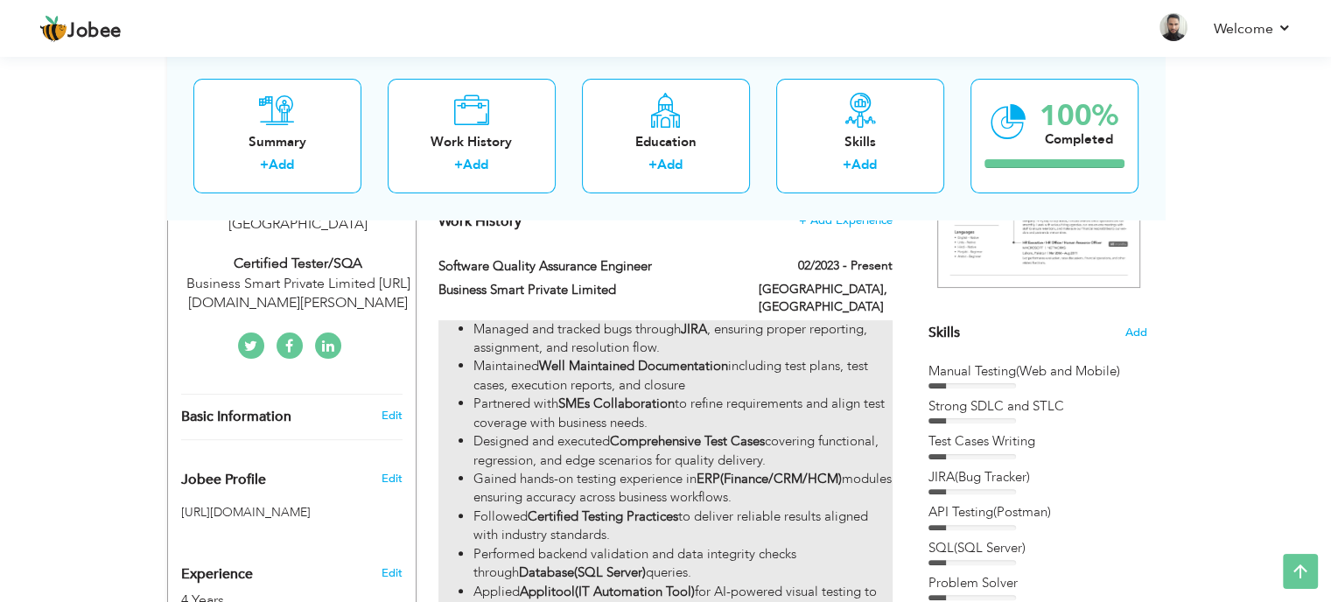
click at [655, 395] on strong "SMEs Collaboration" at bounding box center [616, 403] width 116 height 17
type input "Software Quality Assurance Engineer"
type input "Business Smart Private Limited"
type input "02/2023"
type input "[GEOGRAPHIC_DATA]"
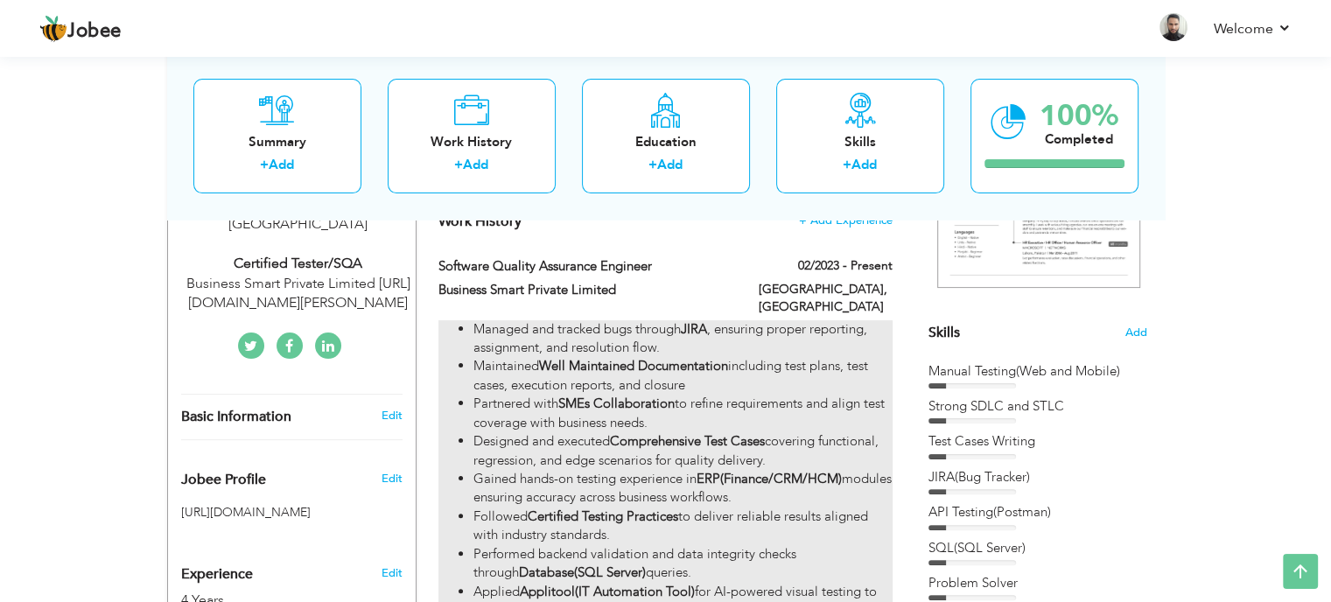
type input "[GEOGRAPHIC_DATA]"
checkbox input "true"
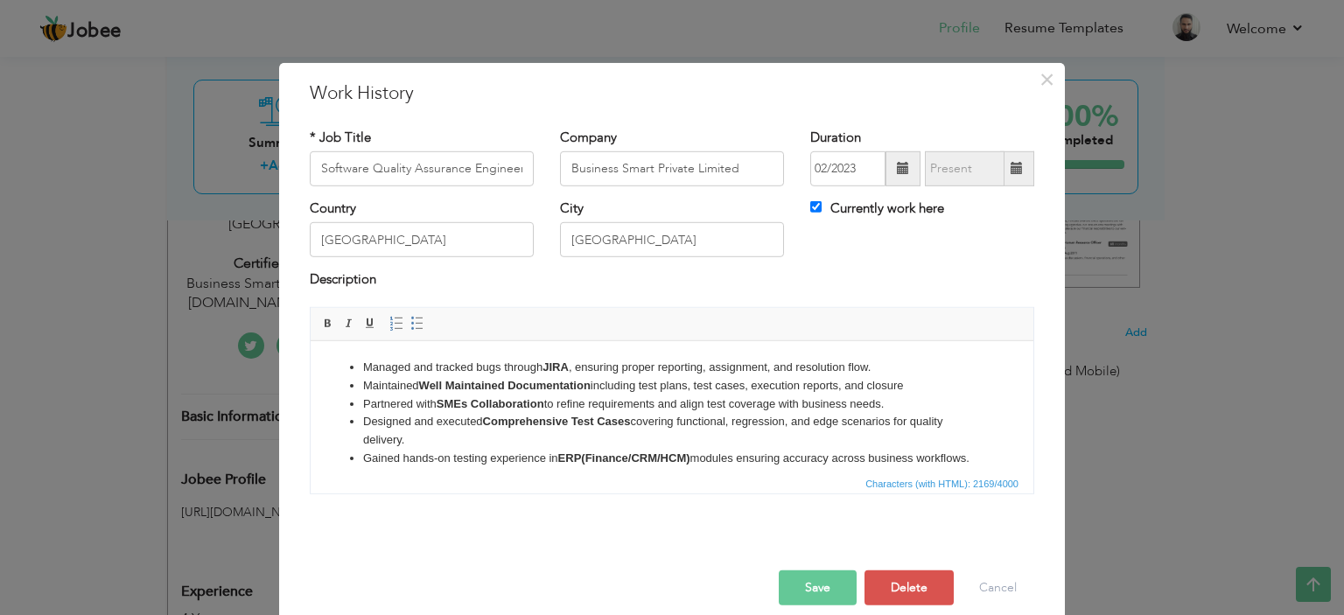
click at [701, 409] on li "Partnered with SMEs Collaboration to refine requirements and align test coverag…" at bounding box center [672, 404] width 618 height 18
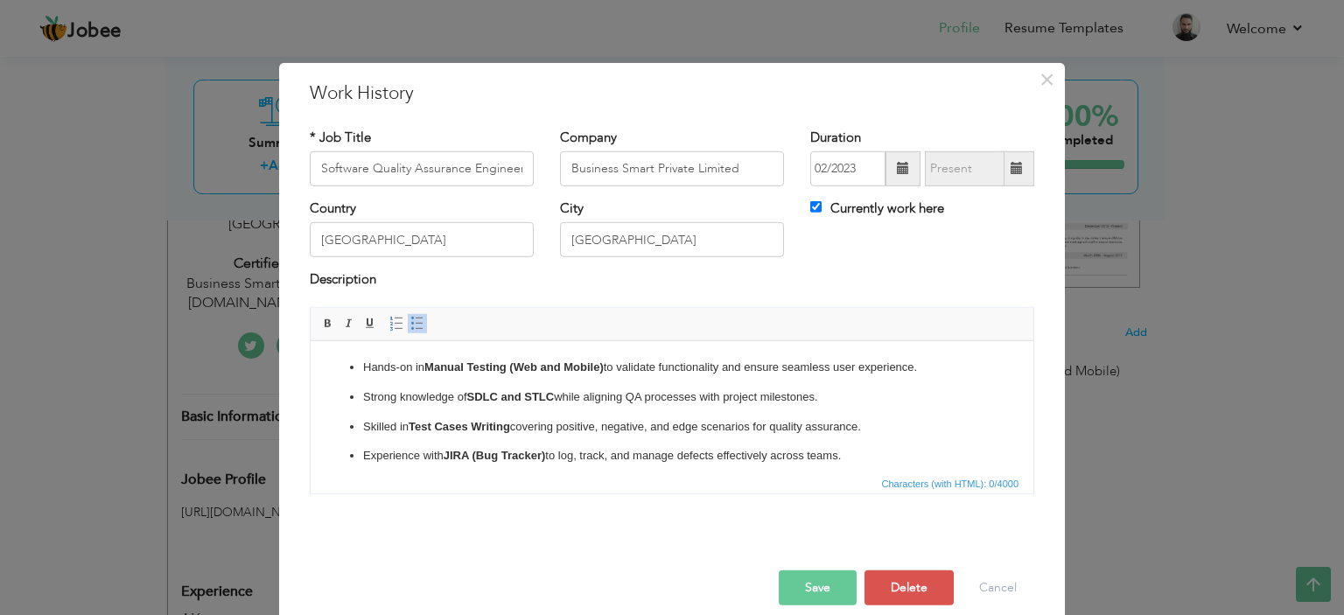
scroll to position [197, 0]
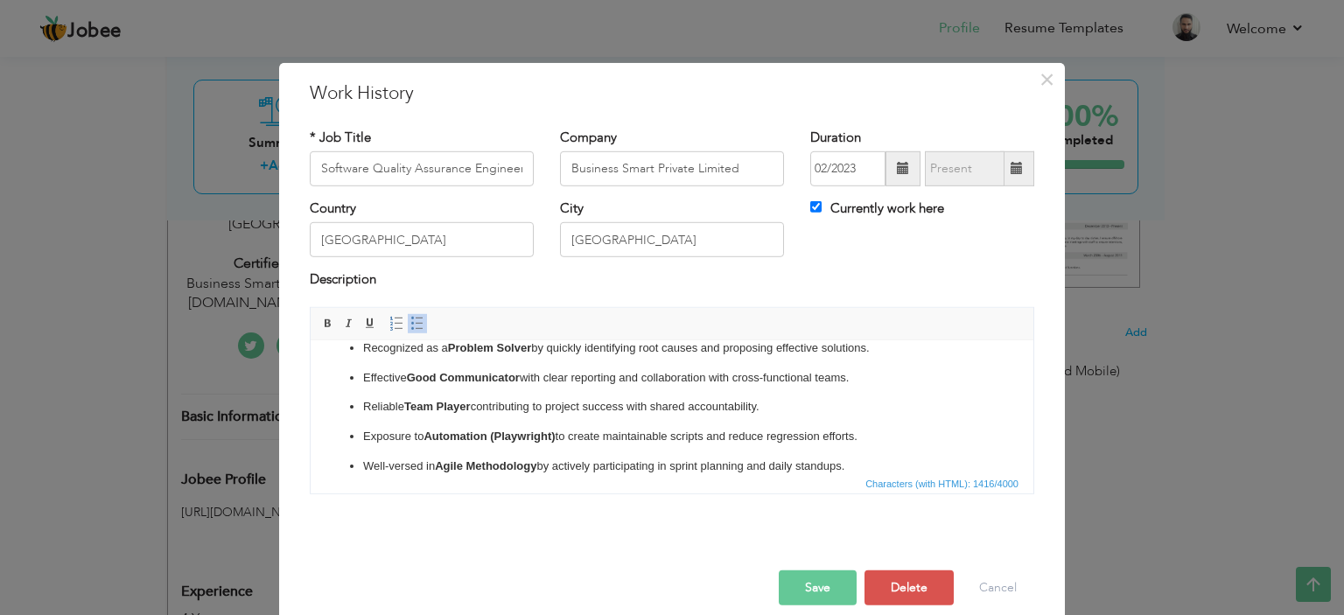
click at [439, 368] on p "Effective Good Communicator with clear reporting and collaboration with cross-f…" at bounding box center [672, 377] width 618 height 18
click at [413, 318] on span at bounding box center [417, 324] width 14 height 14
click at [410, 329] on span at bounding box center [417, 324] width 14 height 14
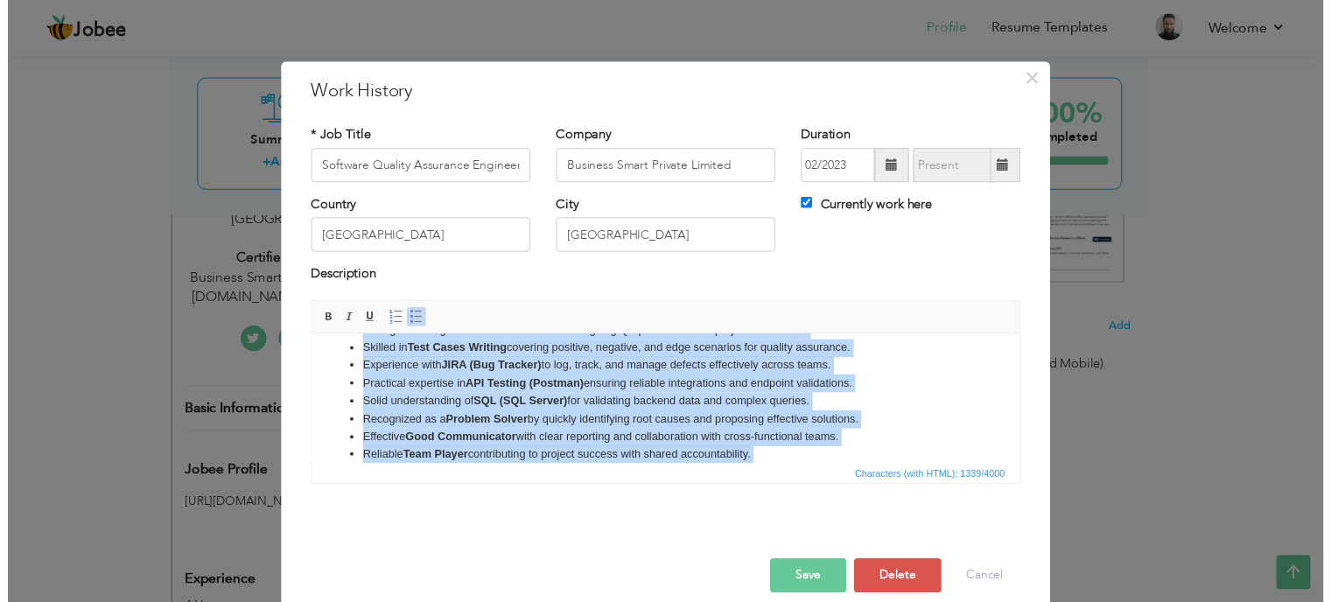
scroll to position [0, 0]
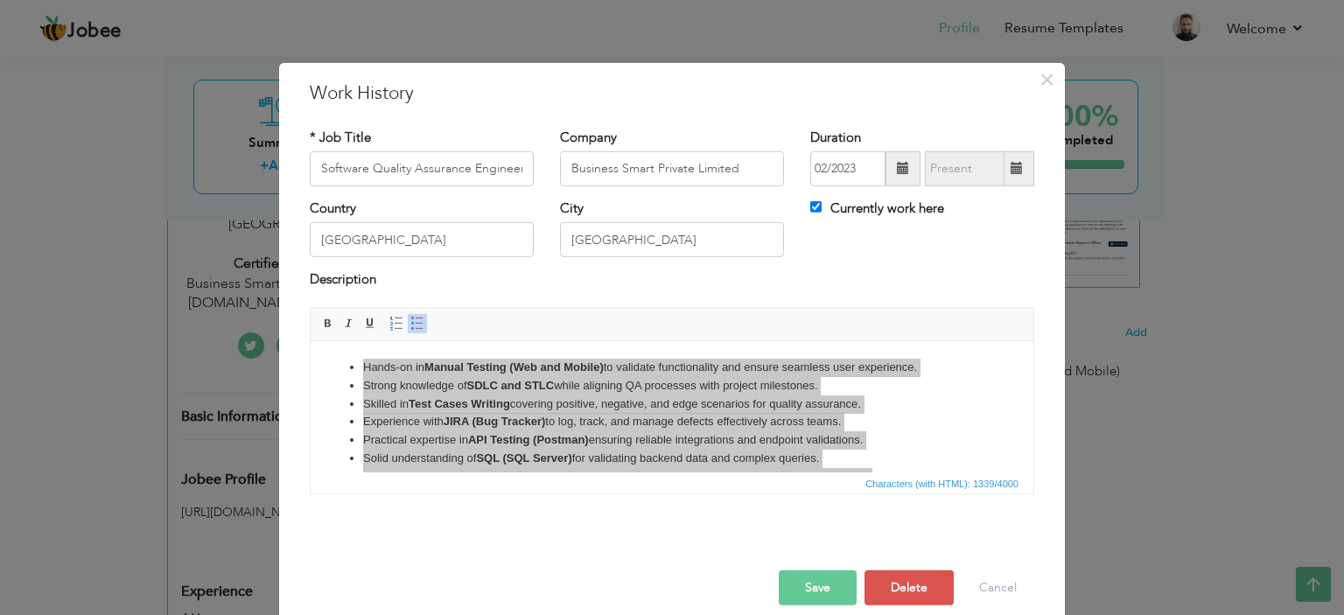
click at [808, 594] on button "Save" at bounding box center [818, 587] width 78 height 35
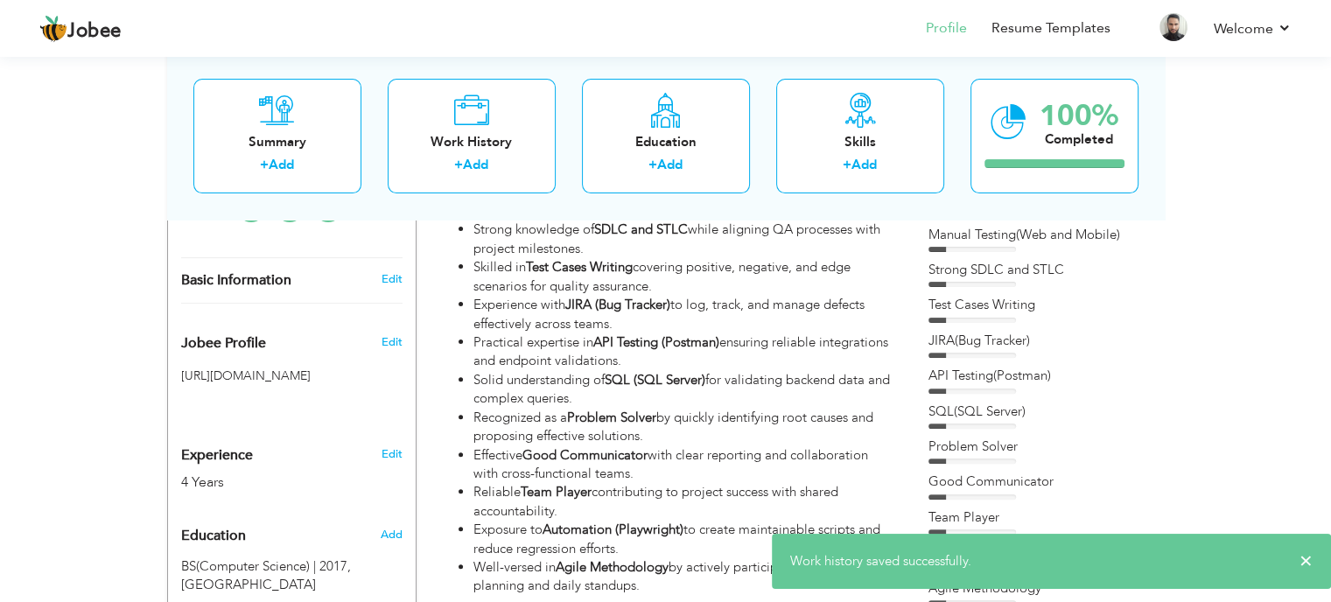
scroll to position [437, 0]
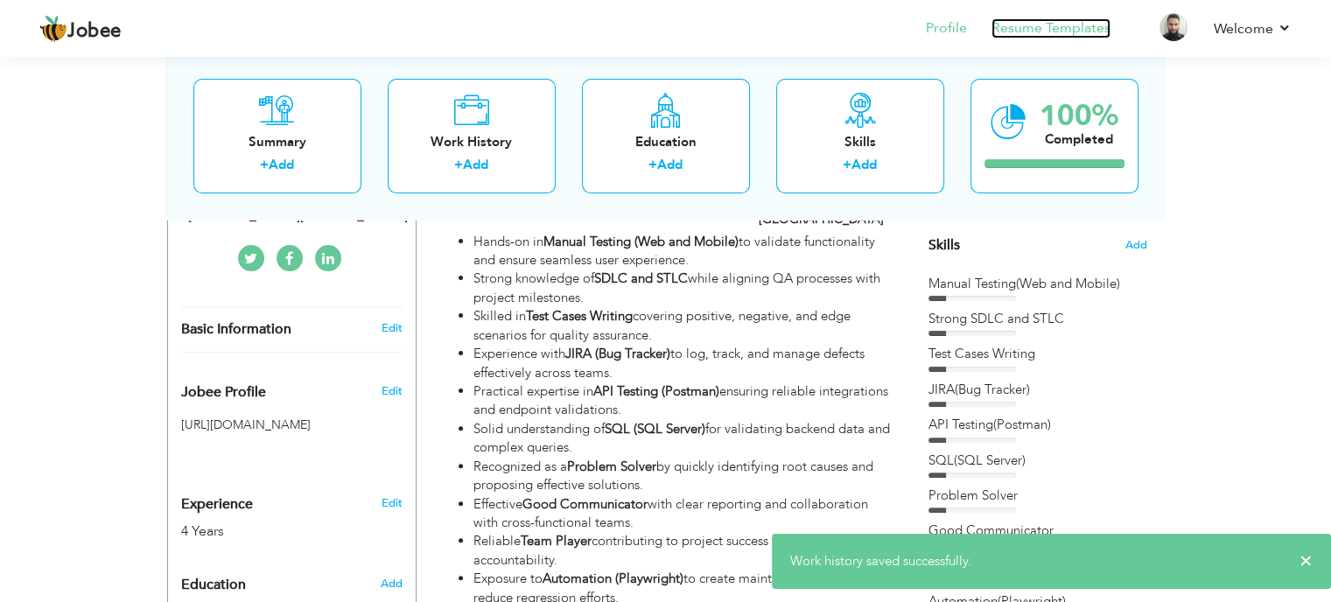
click at [1086, 25] on link "Resume Templates" at bounding box center [1050, 28] width 119 height 20
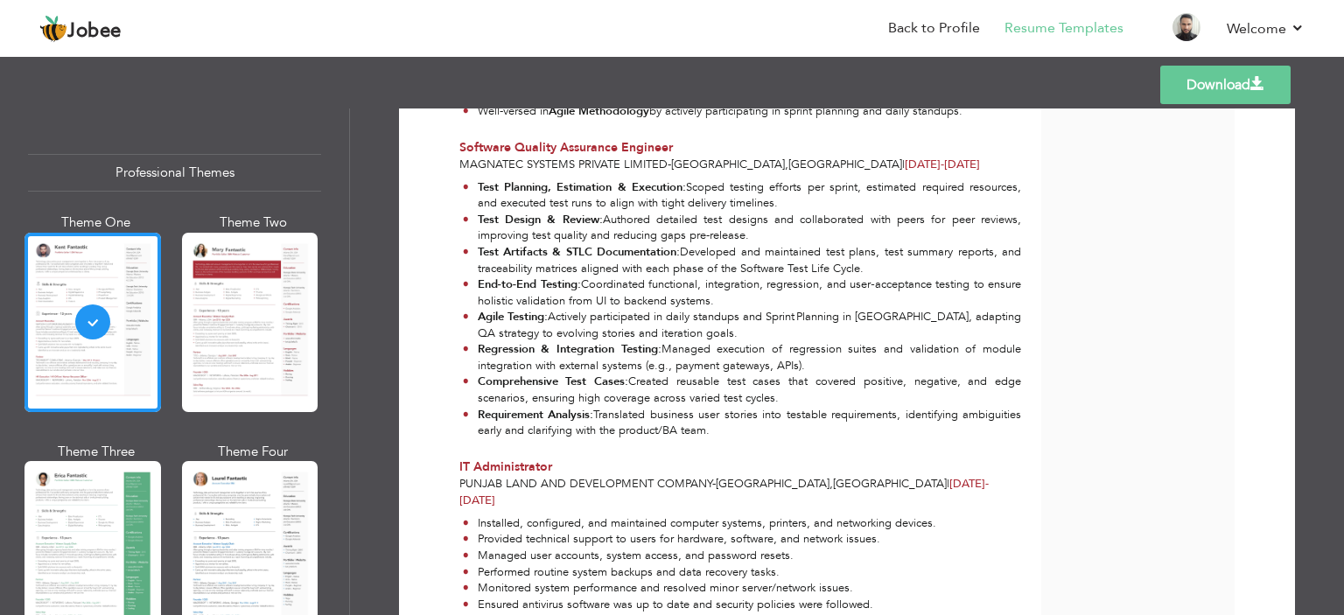
scroll to position [350, 0]
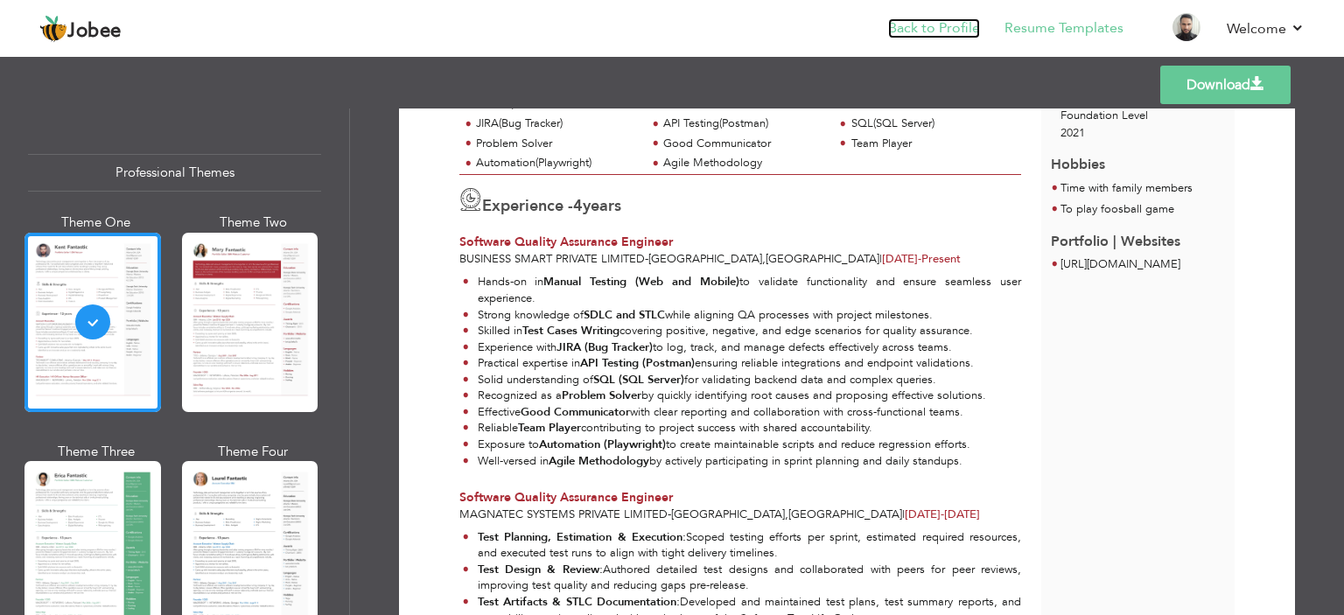
click at [961, 21] on link "Back to Profile" at bounding box center [934, 28] width 92 height 20
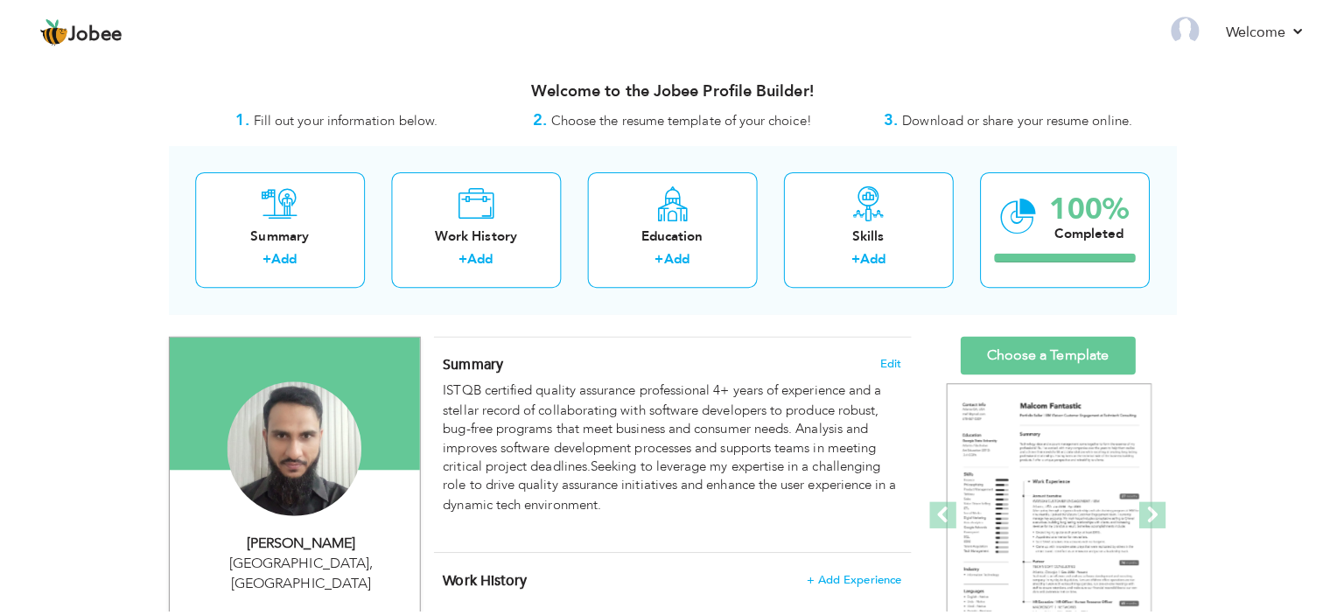
scroll to position [262, 0]
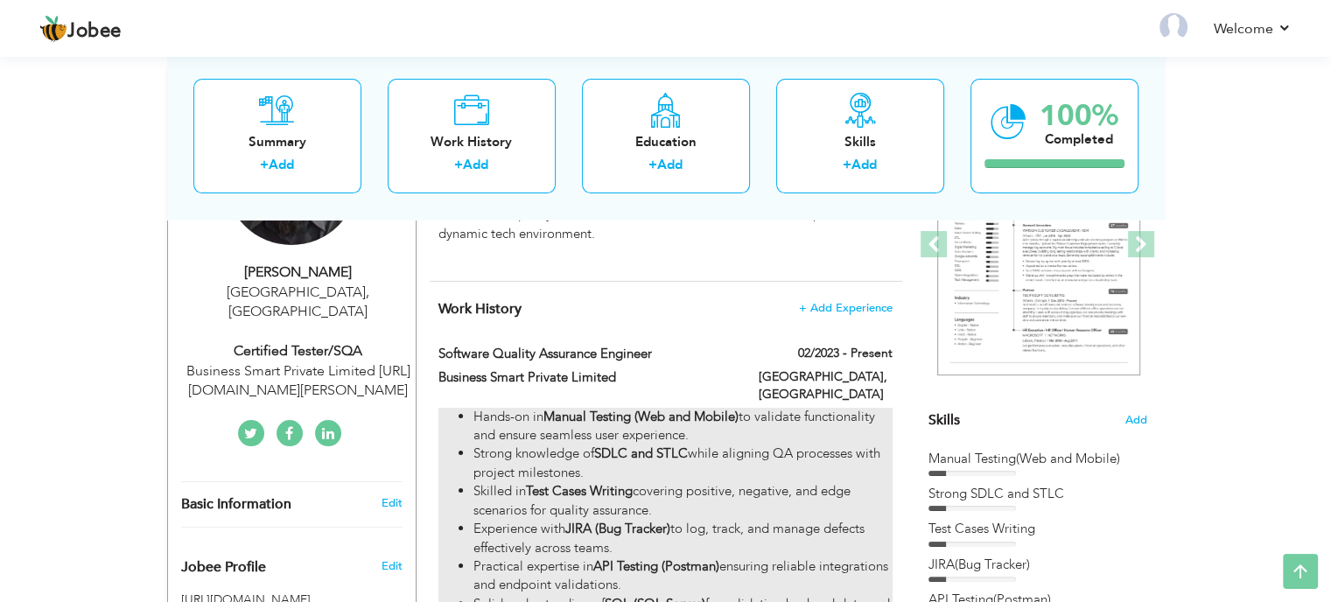
click at [643, 421] on li "Hands-on in Manual Testing (Web and Mobile) to validate functionality and ensur…" at bounding box center [682, 427] width 418 height 38
type input "Software Quality Assurance Engineer"
type input "Business Smart Private Limited"
type input "02/2023"
type input "[GEOGRAPHIC_DATA]"
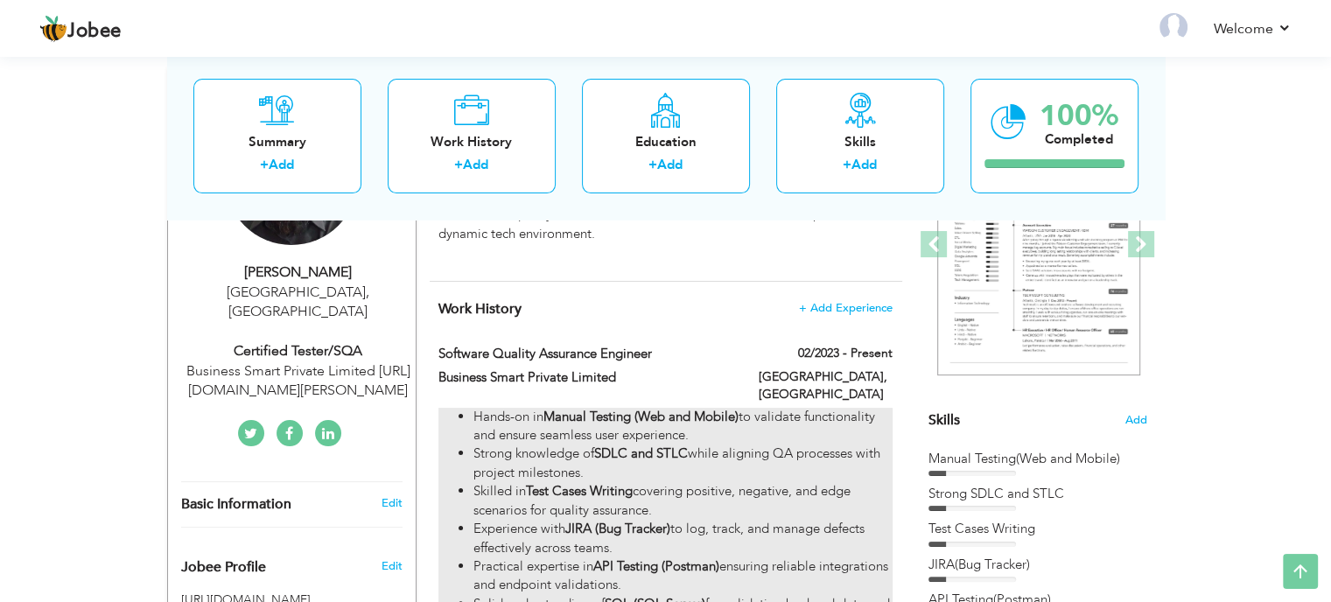
type input "[GEOGRAPHIC_DATA]"
checkbox input "true"
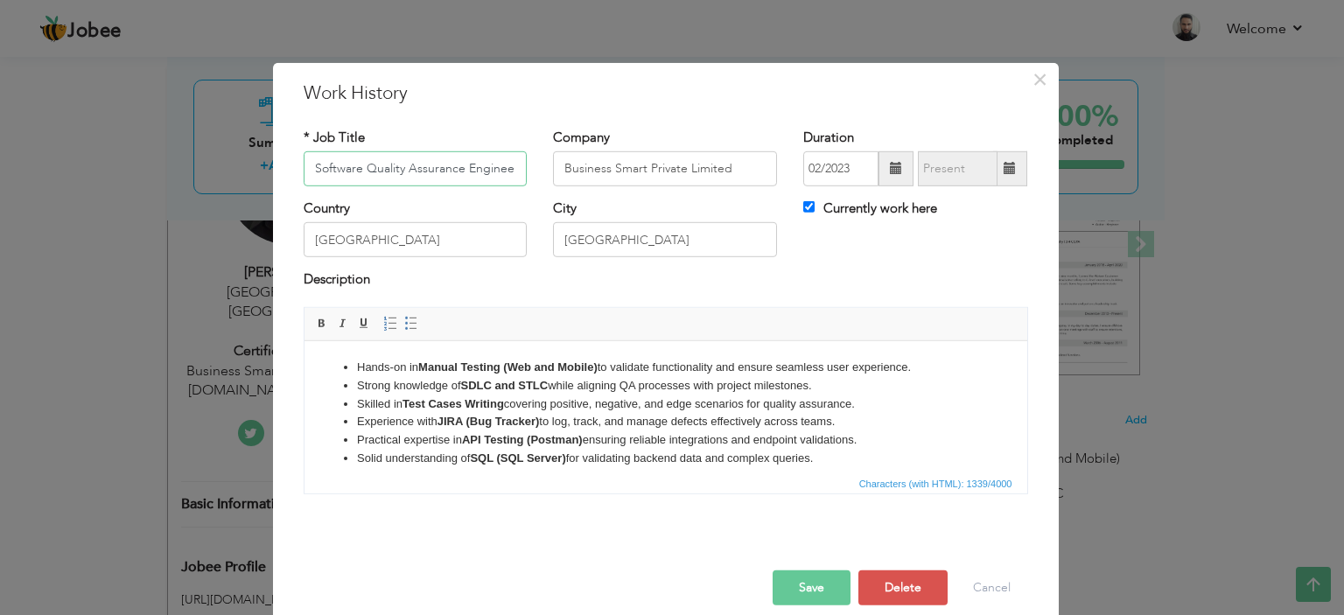
scroll to position [0, 0]
click at [609, 424] on li "Experience with JIRA (Bug Tracker) to log, track, and manage defects effectivel…" at bounding box center [665, 421] width 618 height 18
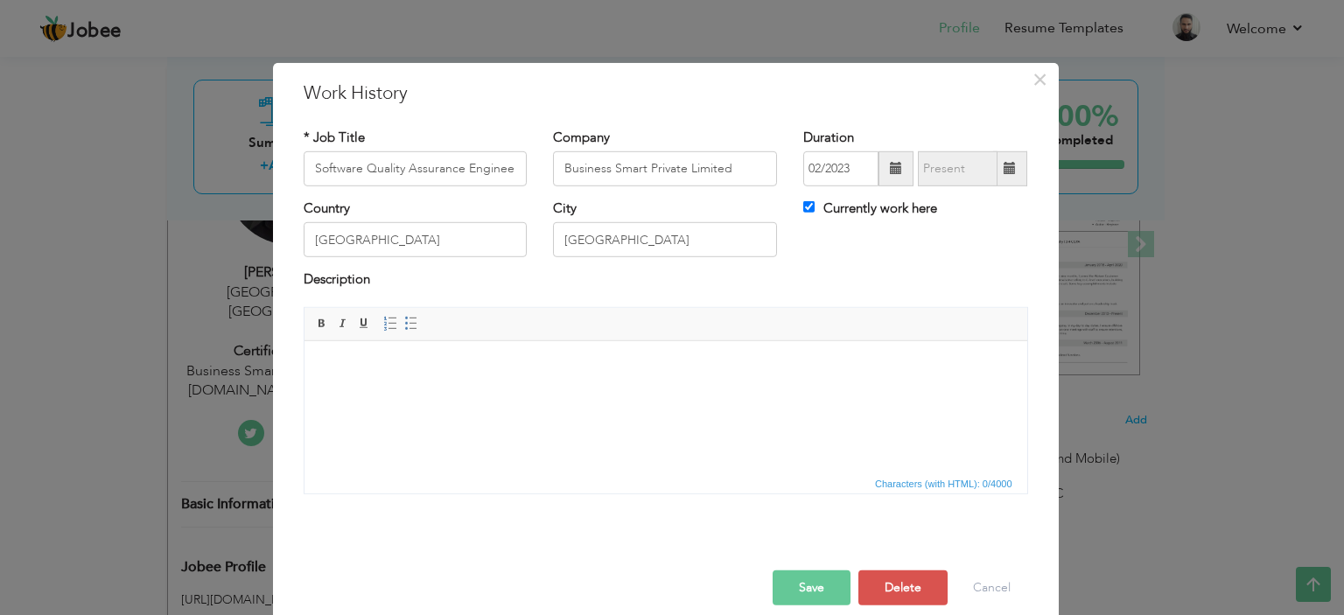
scroll to position [379, 0]
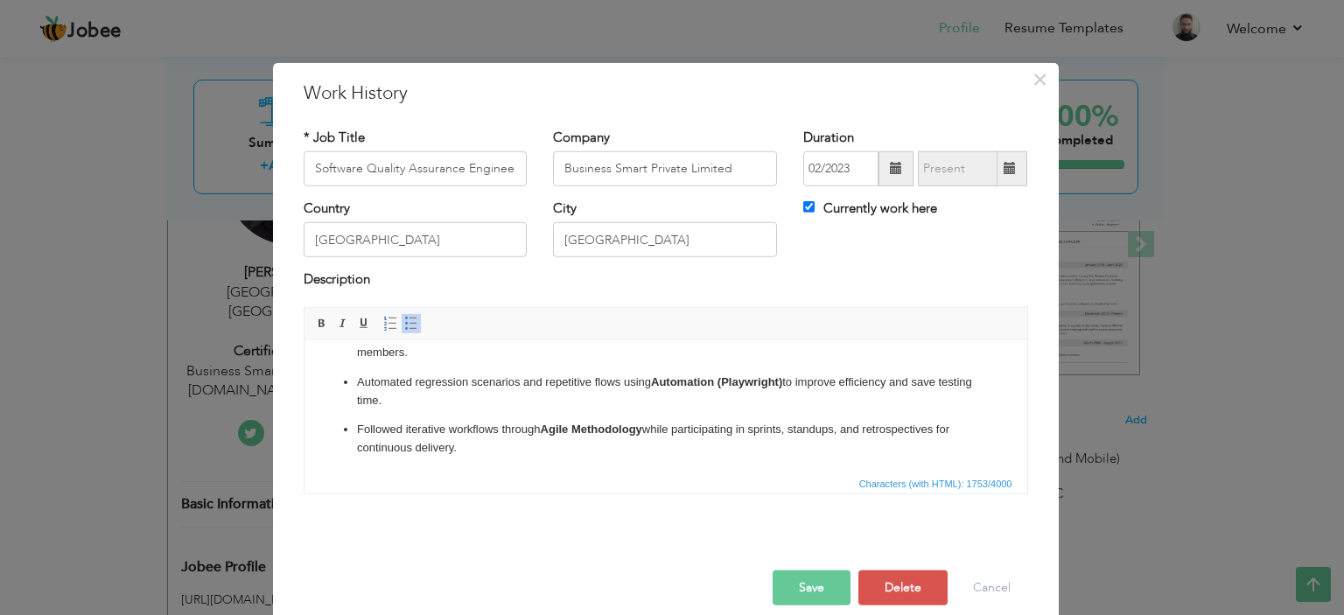
click at [419, 395] on p "Automated regression scenarios and repetitive flows using Automation (Playwrigh…" at bounding box center [665, 391] width 618 height 37
click at [402, 332] on link "Insert/Remove Bulleted List" at bounding box center [411, 323] width 19 height 19
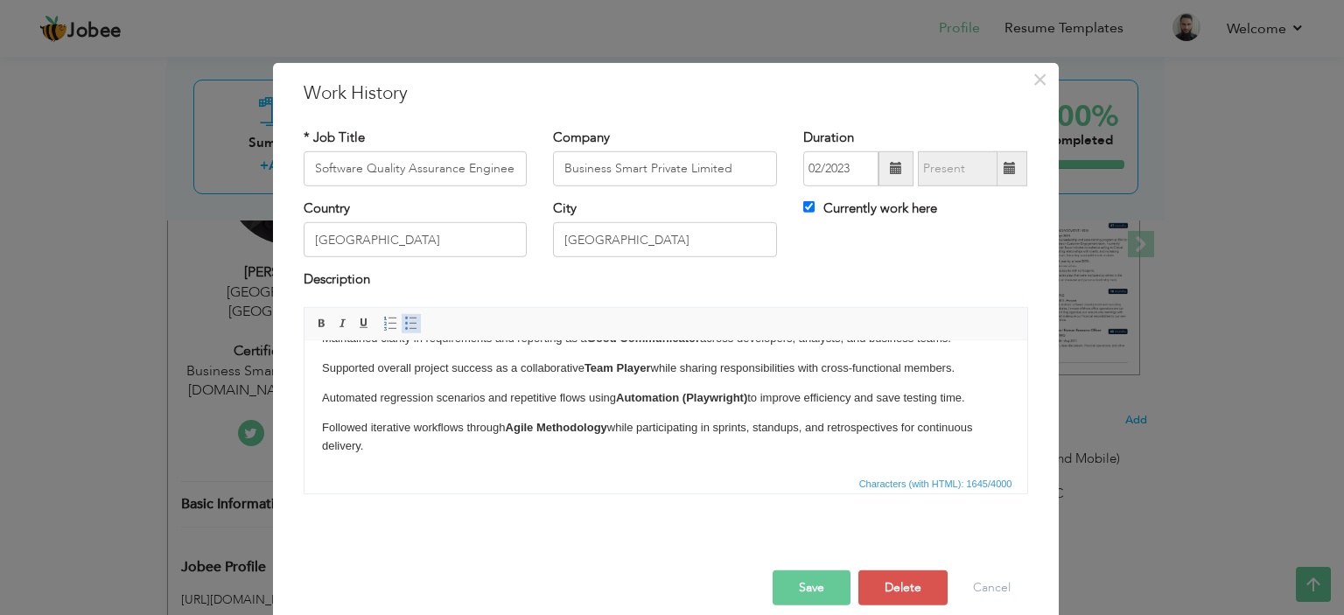
click at [404, 318] on span at bounding box center [411, 324] width 14 height 14
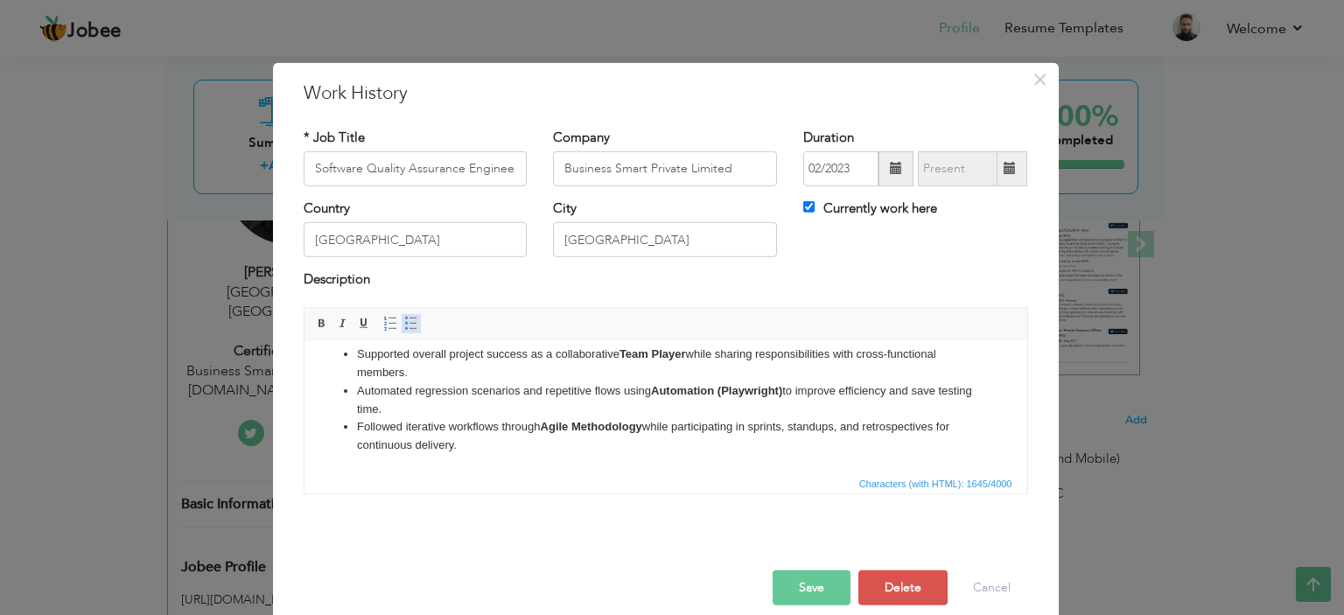
scroll to position [285, 0]
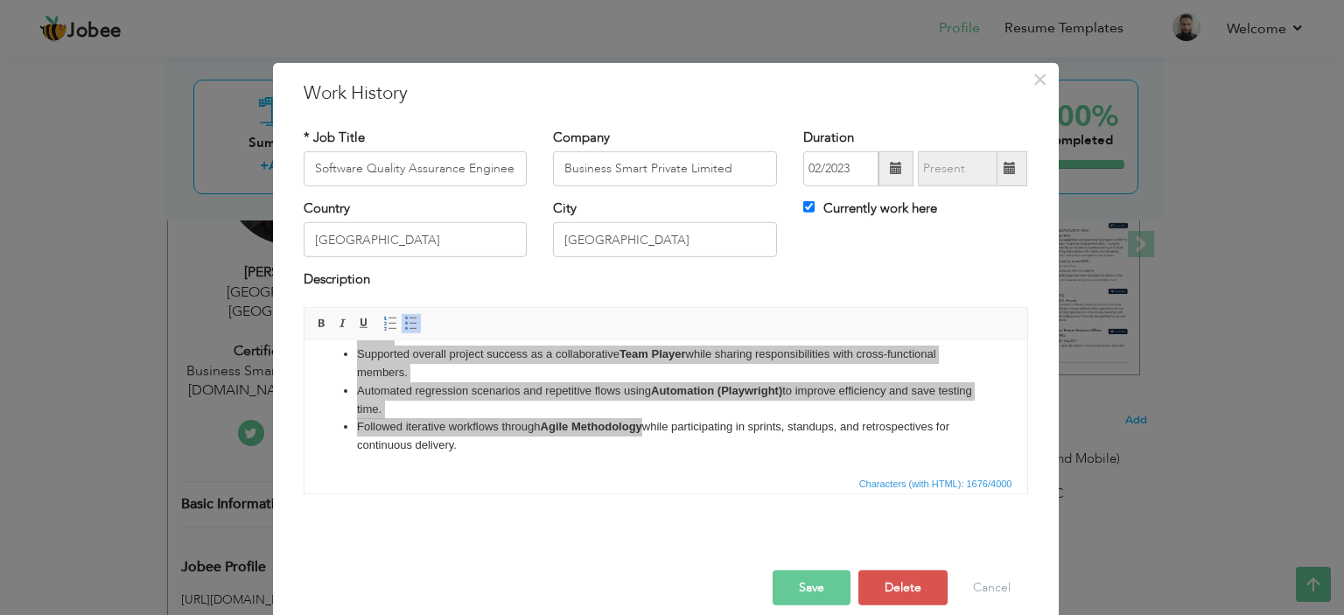
click at [815, 578] on button "Save" at bounding box center [812, 587] width 78 height 35
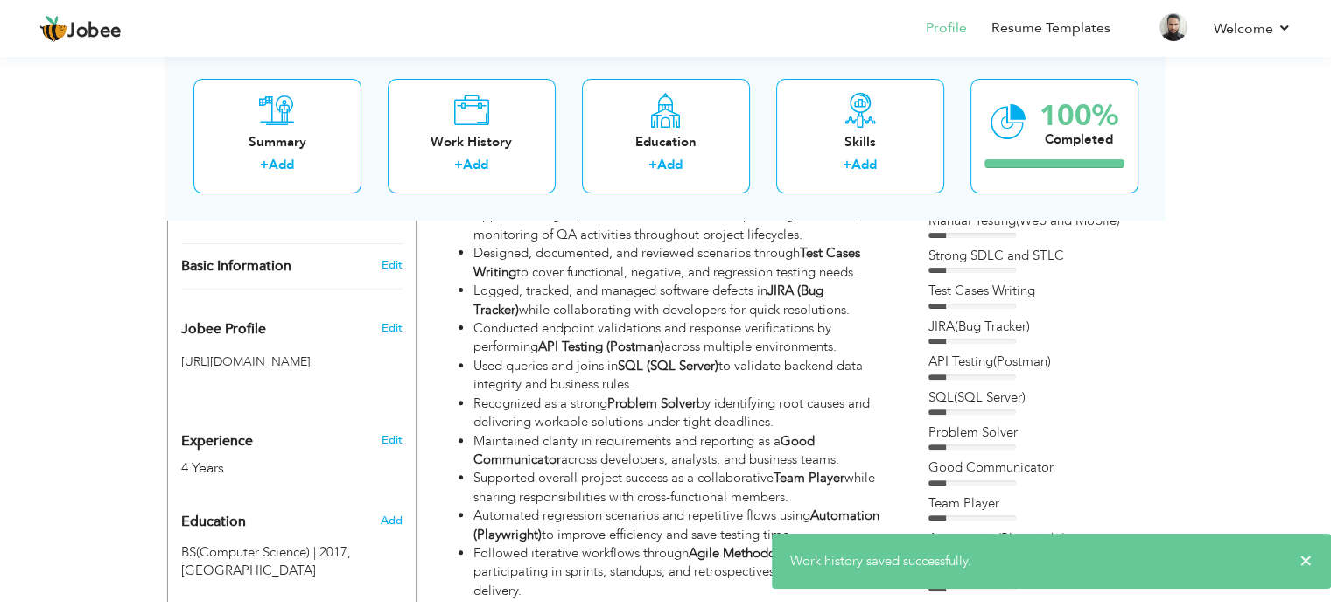
scroll to position [437, 0]
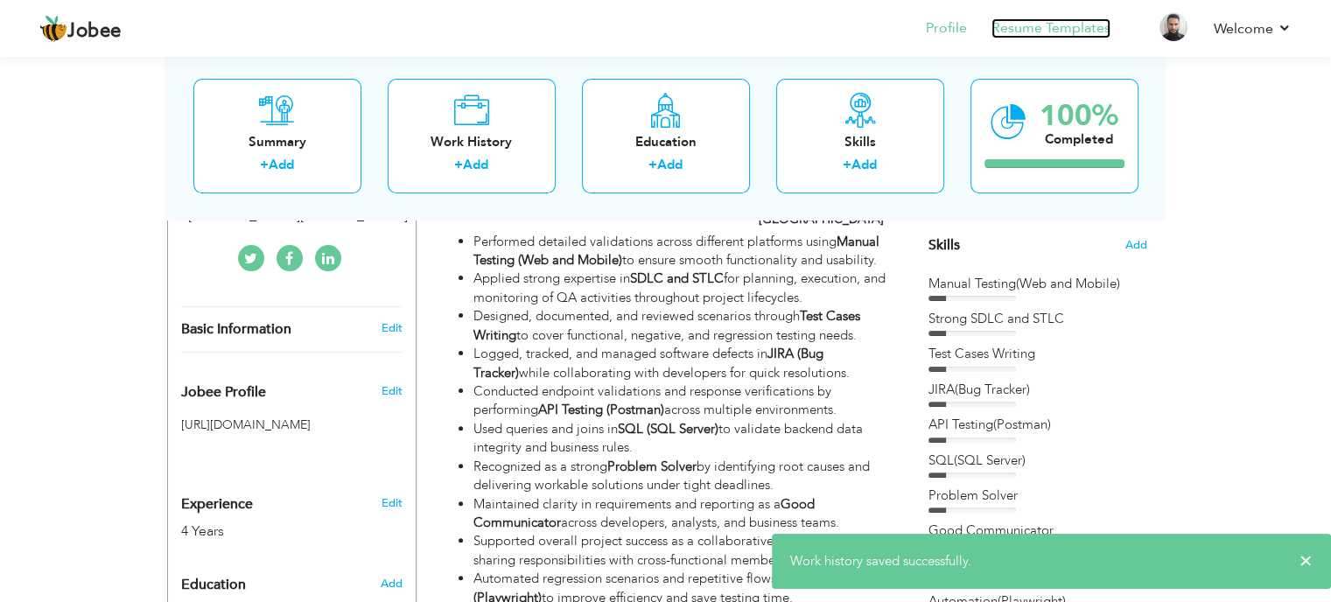
click at [1046, 31] on link "Resume Templates" at bounding box center [1050, 28] width 119 height 20
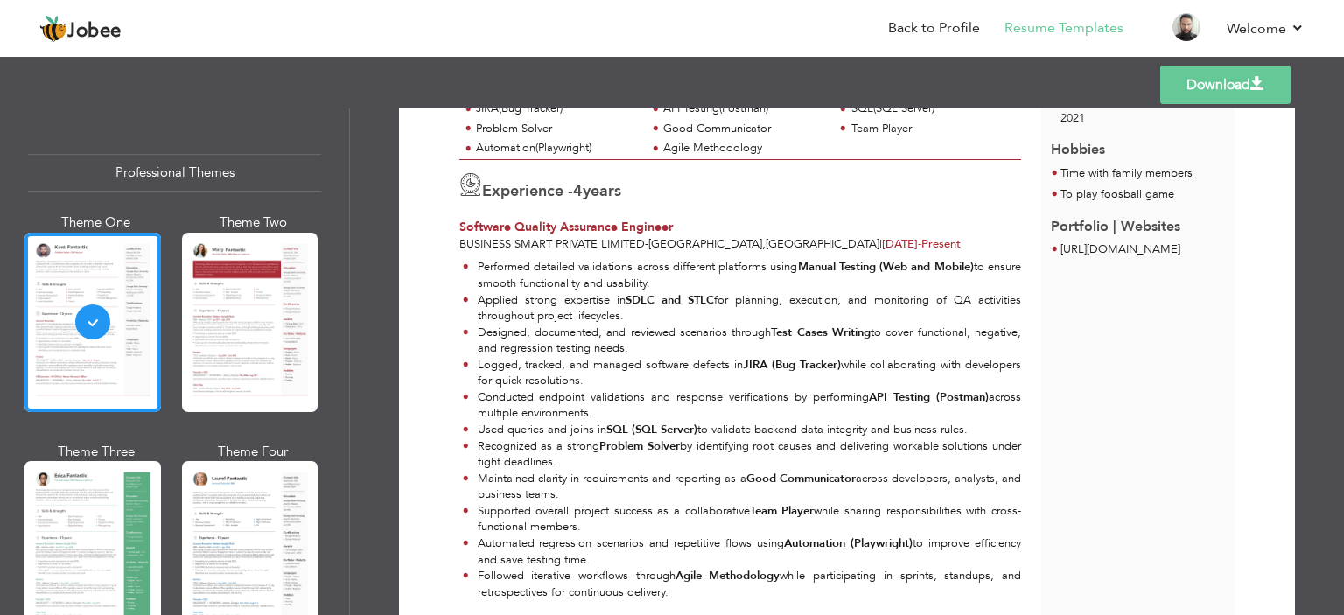
scroll to position [277, 0]
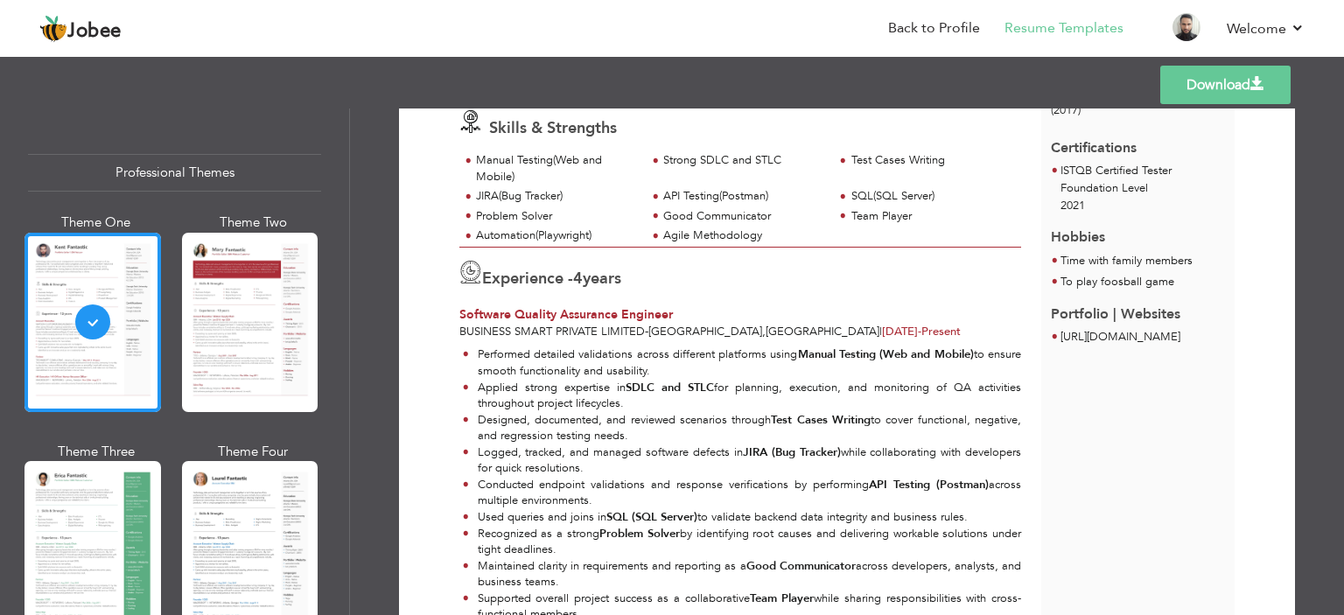
click at [1263, 83] on span at bounding box center [1257, 84] width 14 height 14
